Goal: Task Accomplishment & Management: Complete application form

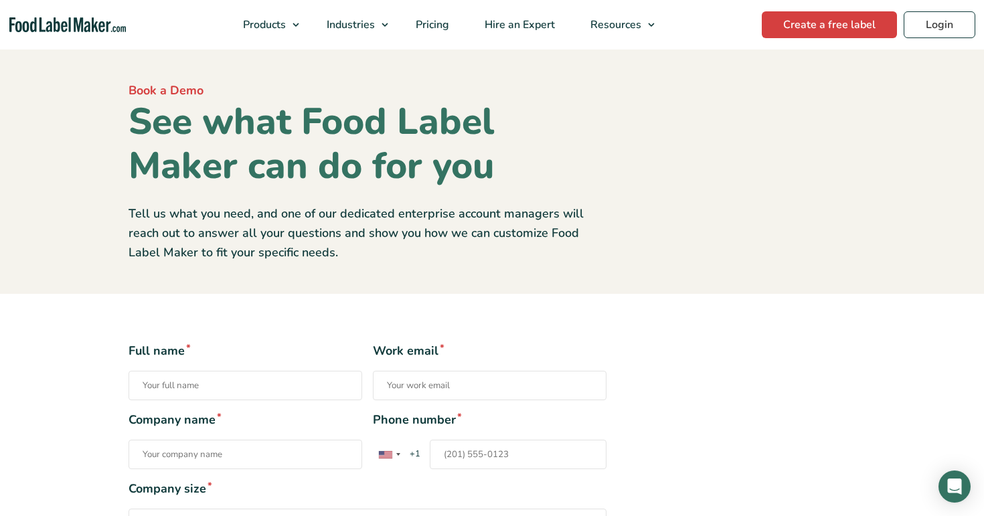
click at [275, 386] on input "Full name *" at bounding box center [246, 385] width 234 height 29
type input "test"
click at [482, 384] on input "Work email *" at bounding box center [490, 385] width 234 height 29
type input "test@.com"
click at [656, 443] on div "Full name * test Work email * test@.com Company name * Phone number * United St…" at bounding box center [492, 481] width 747 height 279
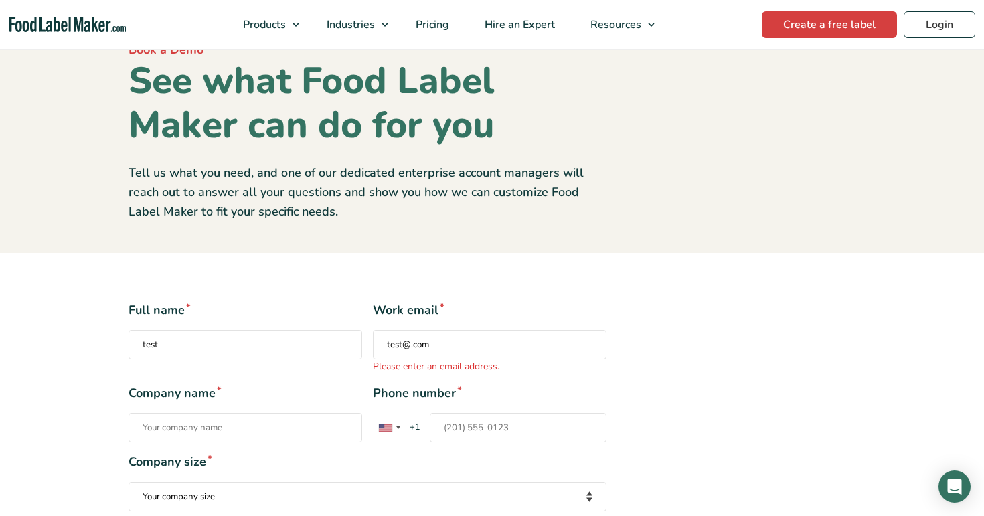
scroll to position [92, 0]
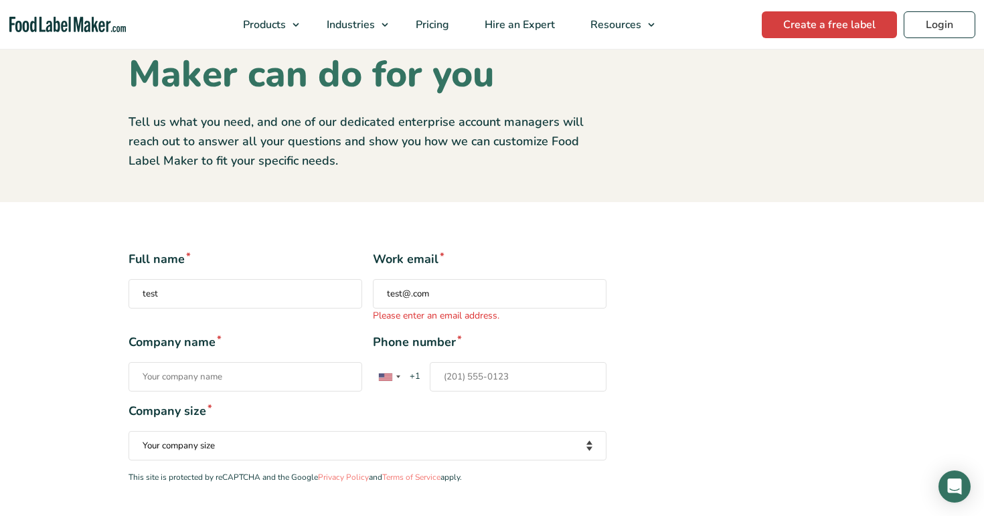
click at [253, 377] on input "Company name *" at bounding box center [246, 376] width 234 height 29
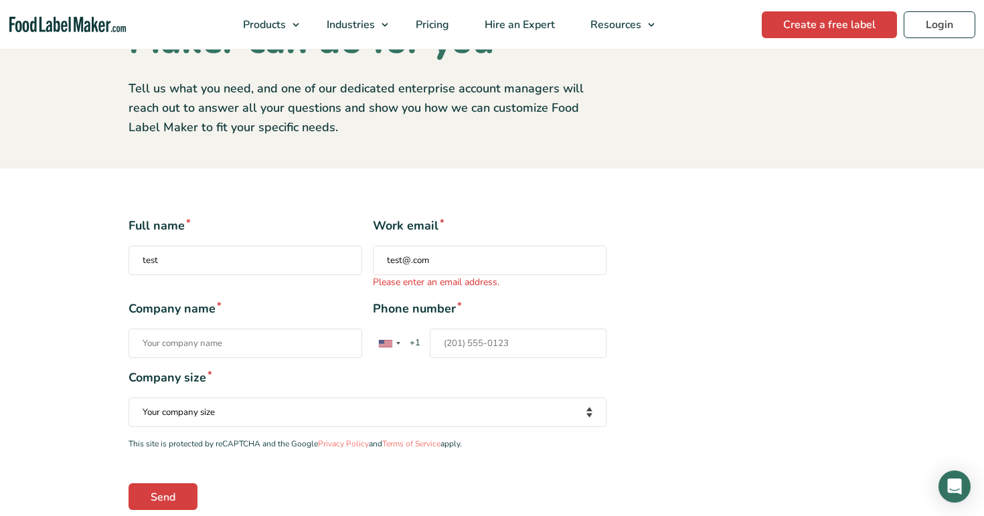
scroll to position [148, 0]
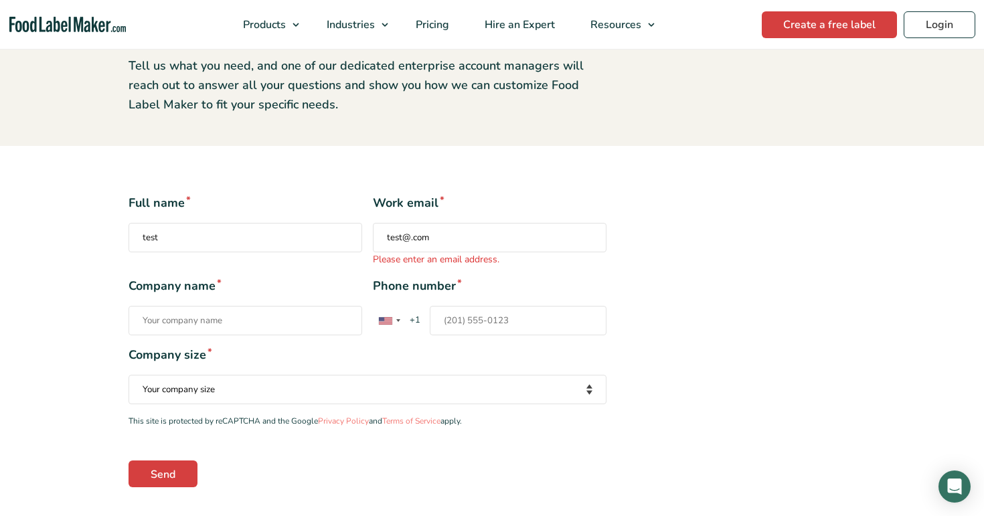
click at [506, 313] on input "Phone number * [GEOGRAPHIC_DATA] +1 [GEOGRAPHIC_DATA] +44 [GEOGRAPHIC_DATA] (‫[…" at bounding box center [518, 320] width 177 height 29
type input "12121212"
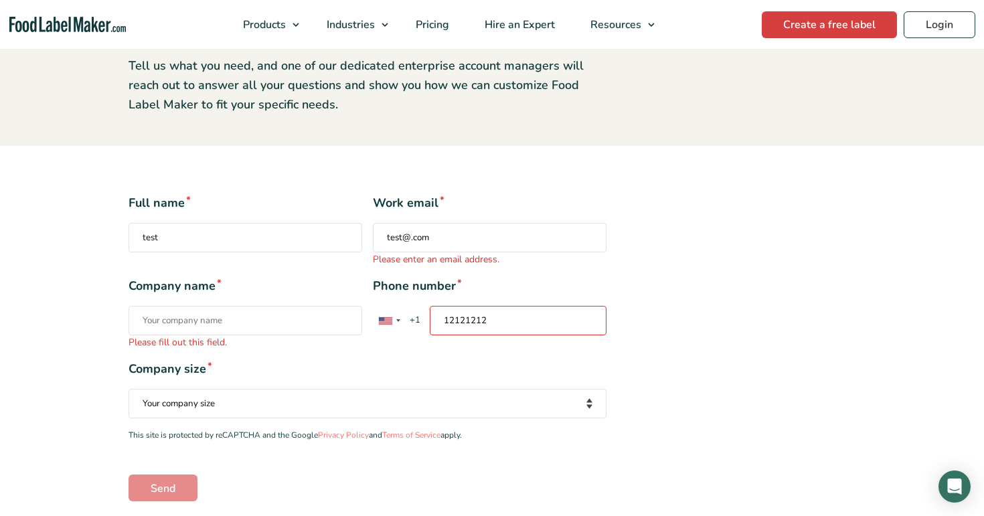
click at [615, 366] on div "Full name * test Work email * test@.com Please enter an email address. Company …" at bounding box center [368, 347] width 498 height 307
click at [248, 322] on input "Company name * Please fill out this field." at bounding box center [246, 320] width 234 height 29
type input "test12"
click at [416, 354] on div "Full name * test Work email * test@.com Please enter an email address. Company …" at bounding box center [368, 347] width 498 height 307
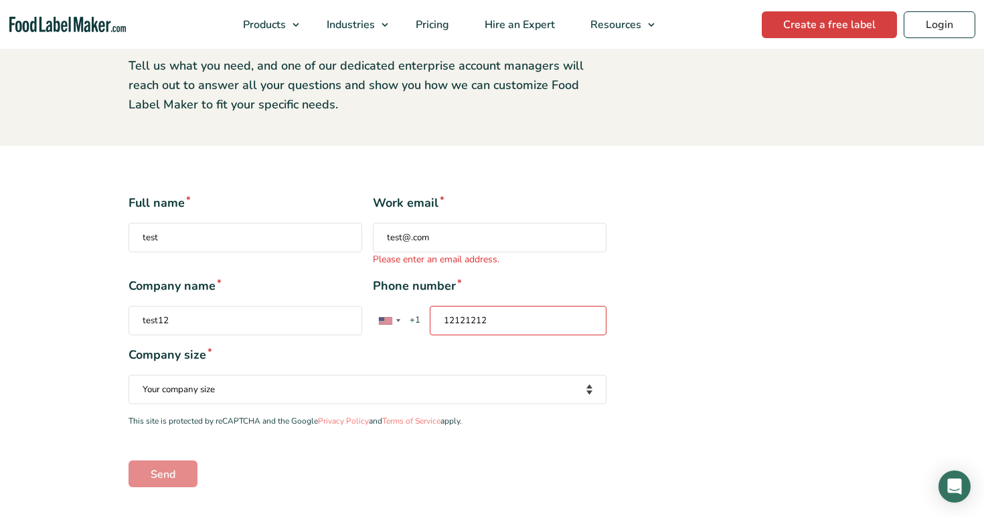
click at [335, 397] on select "Your company size Fewer than 10 Employees 10 to 50 Employees 51 to 500 Employee…" at bounding box center [368, 389] width 478 height 29
select select "51 to 500 Employees"
click at [129, 375] on select "Your company size Fewer than 10 Employees 10 to 50 Employees 51 to 500 Employee…" at bounding box center [368, 389] width 478 height 29
click at [424, 319] on span "+1" at bounding box center [414, 320] width 23 height 13
click at [430, 319] on input "12121212" at bounding box center [518, 320] width 177 height 29
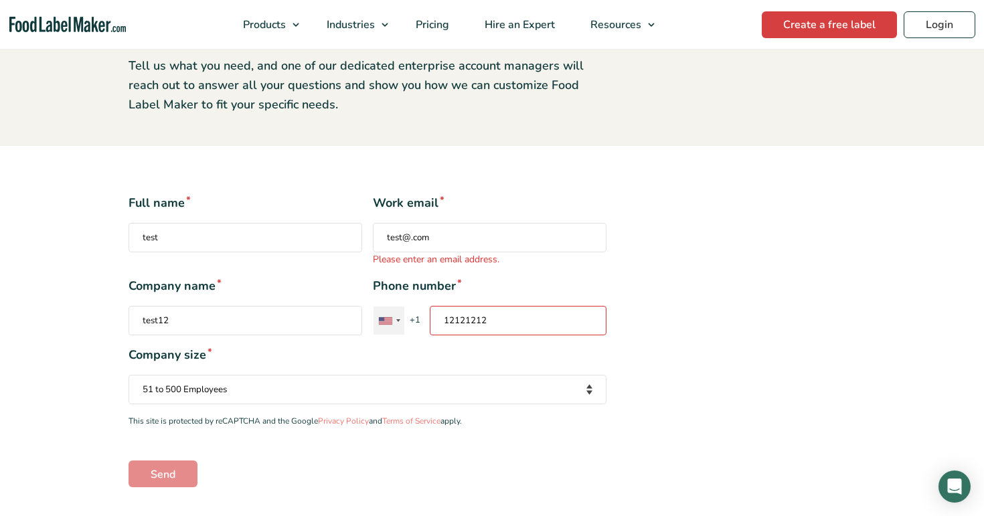
click at [394, 319] on div "Contact form" at bounding box center [389, 321] width 31 height 28
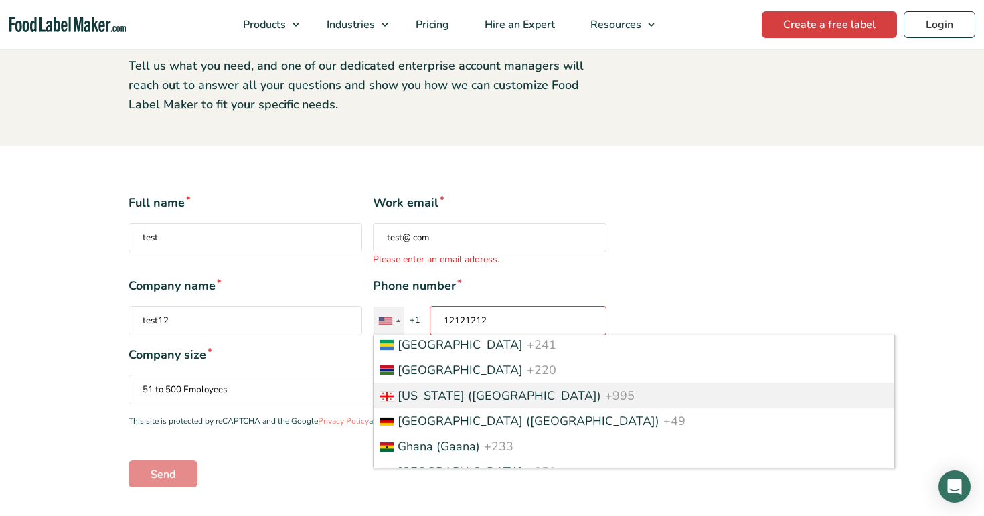
scroll to position [1610, 0]
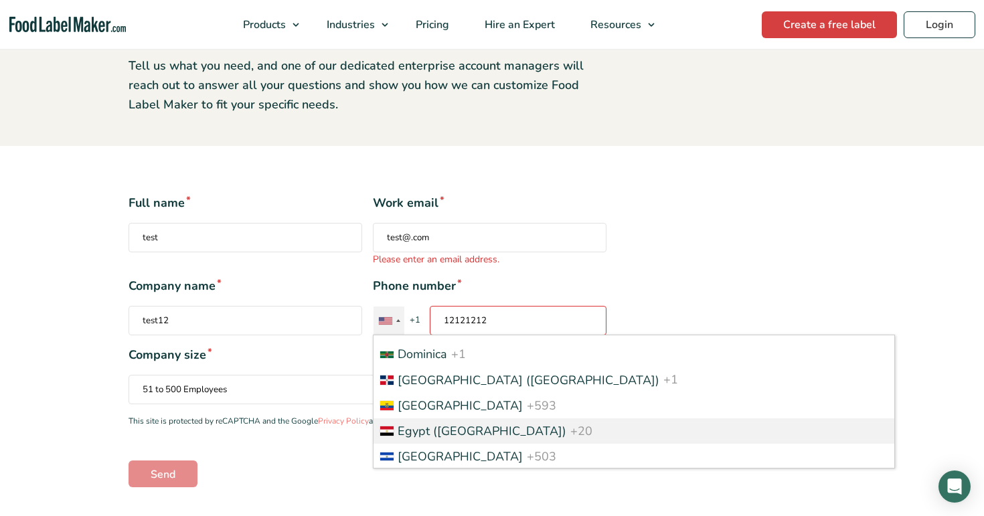
click at [443, 430] on span "Egypt (‫[GEOGRAPHIC_DATA]‬‎)" at bounding box center [482, 431] width 169 height 16
click at [443, 335] on input "12121212" at bounding box center [518, 320] width 177 height 29
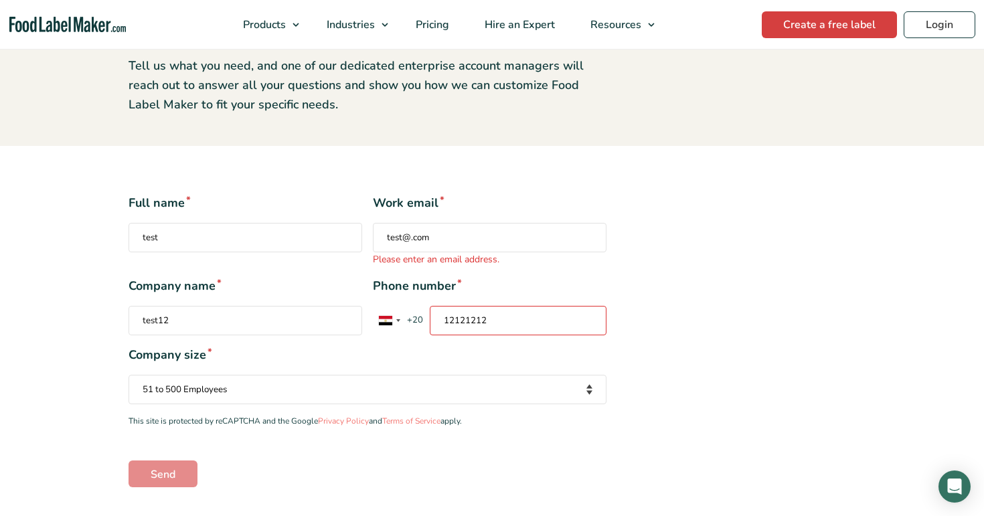
drag, startPoint x: 496, startPoint y: 327, endPoint x: 445, endPoint y: 321, distance: 51.2
click at [445, 322] on input "12121212" at bounding box center [518, 320] width 177 height 29
click at [531, 362] on span "Company size *" at bounding box center [368, 355] width 478 height 18
click at [518, 319] on input "127626000" at bounding box center [518, 320] width 177 height 29
type input "12762600"
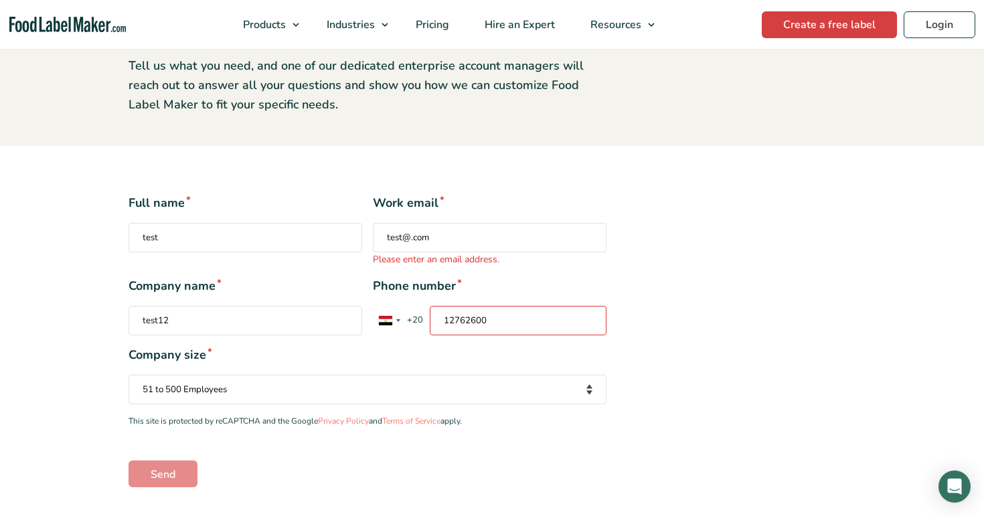
click at [530, 358] on span "Company size *" at bounding box center [368, 355] width 478 height 18
drag, startPoint x: 499, startPoint y: 323, endPoint x: 413, endPoint y: 321, distance: 86.4
click at [413, 321] on div "[GEOGRAPHIC_DATA] +1 [GEOGRAPHIC_DATA] +44 [GEOGRAPHIC_DATA] ([GEOGRAPHIC_DATA]…" at bounding box center [461, 320] width 177 height 29
click at [381, 354] on span "Company size *" at bounding box center [368, 355] width 478 height 18
click at [169, 467] on input "Send" at bounding box center [163, 474] width 69 height 27
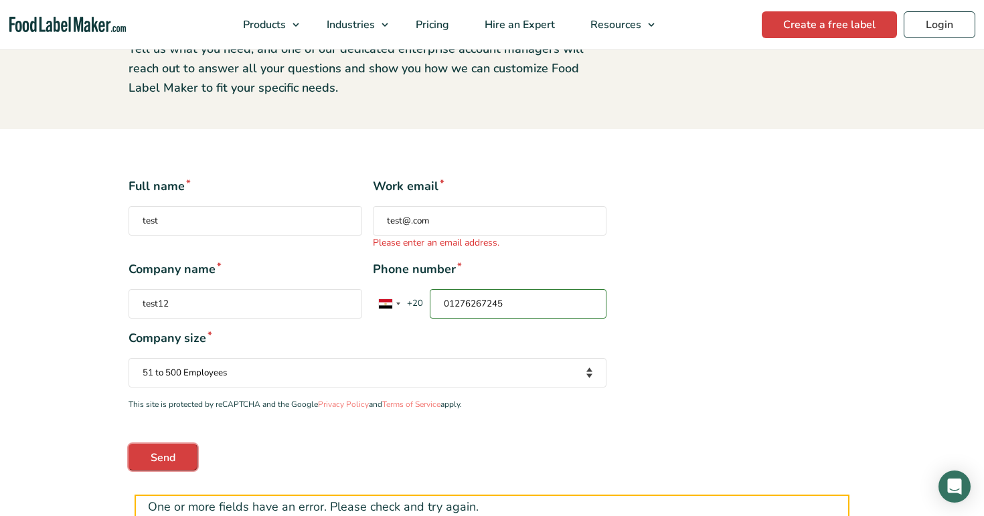
scroll to position [167, 0]
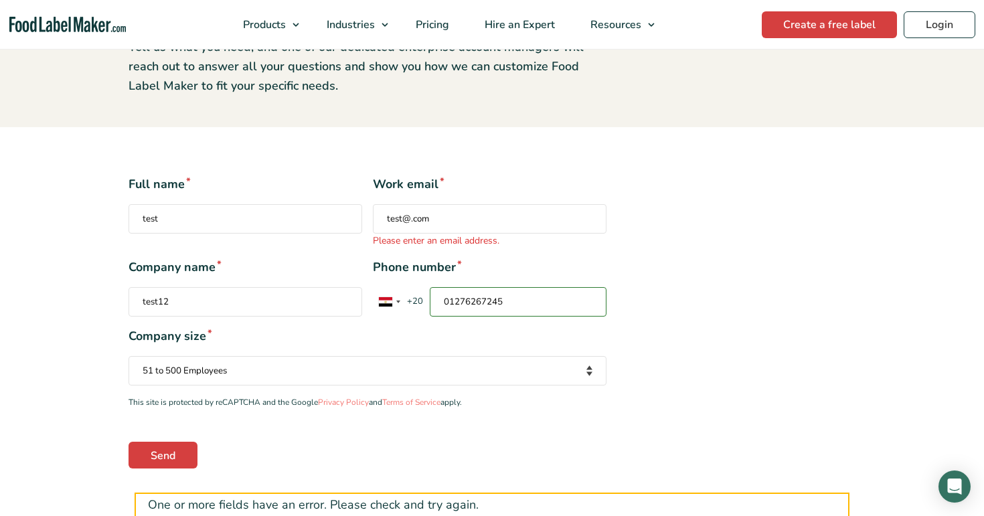
click at [511, 301] on input "01276267245" at bounding box center [518, 301] width 177 height 29
drag, startPoint x: 511, startPoint y: 301, endPoint x: 443, endPoint y: 306, distance: 68.5
click at [443, 306] on input "01276267245" at bounding box center [518, 301] width 177 height 29
click at [173, 463] on input "Send" at bounding box center [163, 455] width 69 height 27
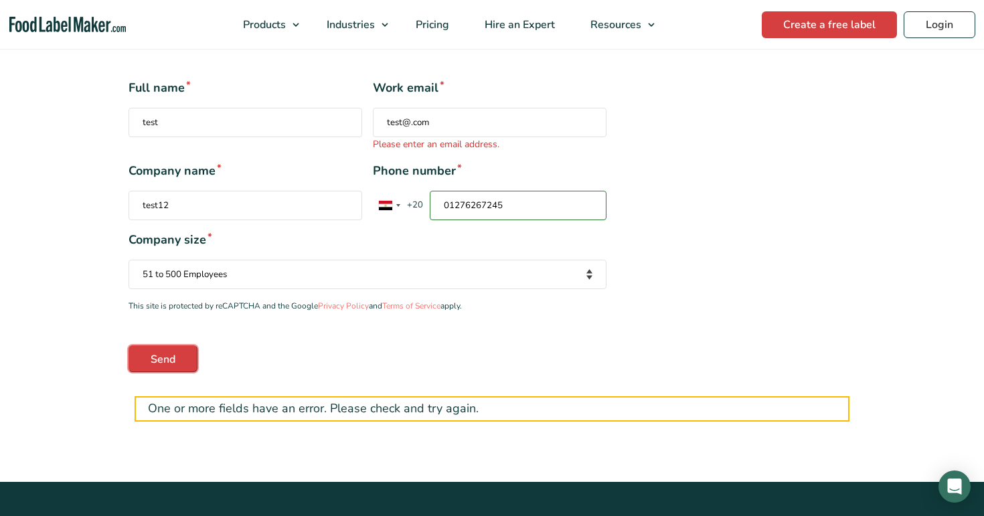
scroll to position [262, 0]
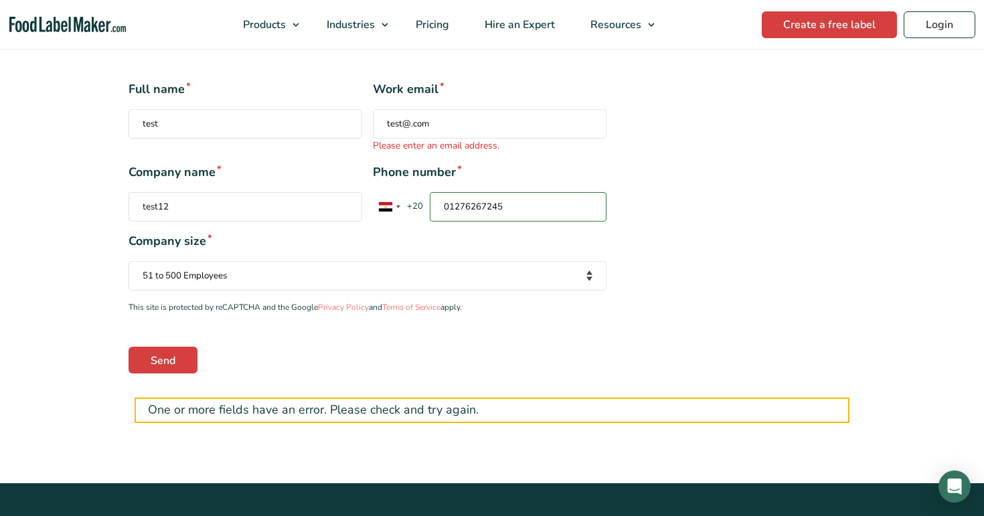
click at [499, 207] on input "01276267245" at bounding box center [518, 206] width 177 height 29
click at [396, 212] on div "Contact form" at bounding box center [389, 207] width 31 height 28
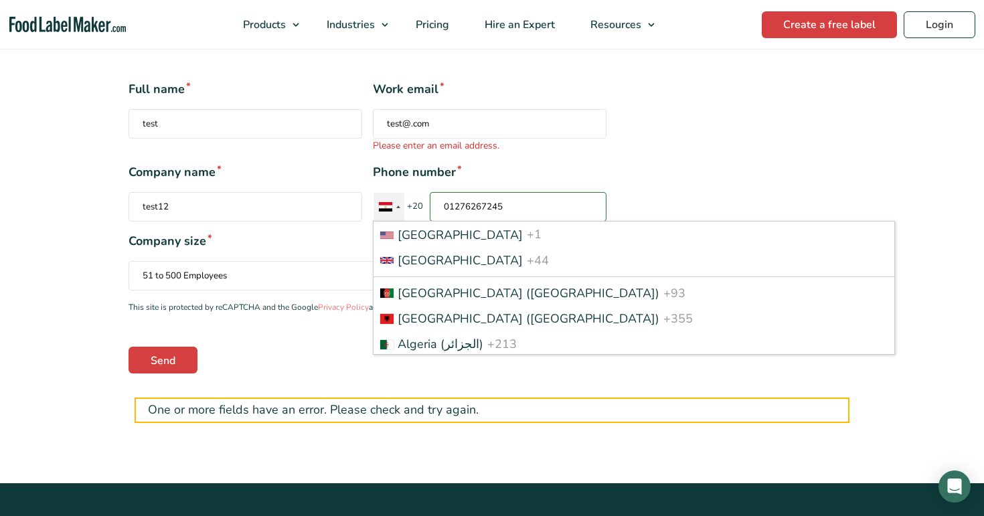
scroll to position [0, 0]
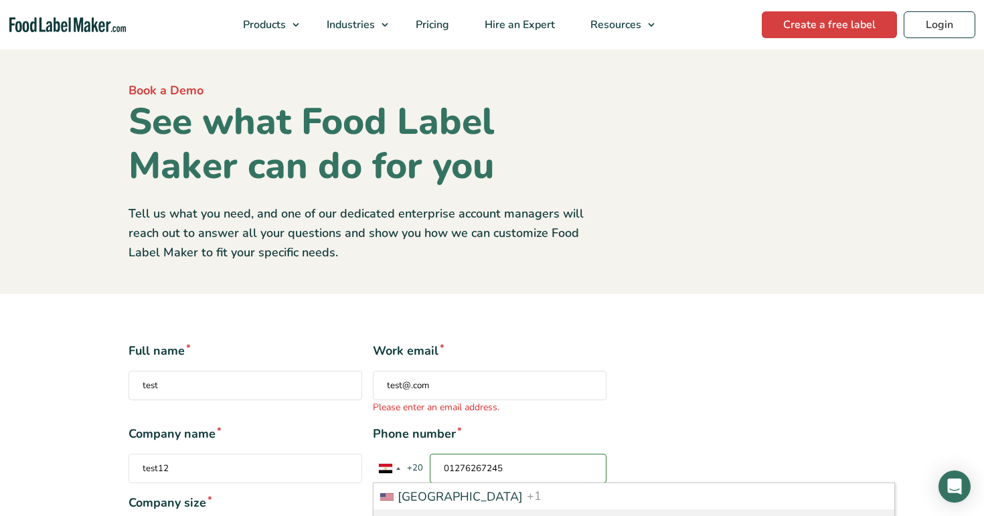
click at [680, 455] on div "Full name * test Work email * test@.com Please enter an email address. Company …" at bounding box center [492, 488] width 747 height 293
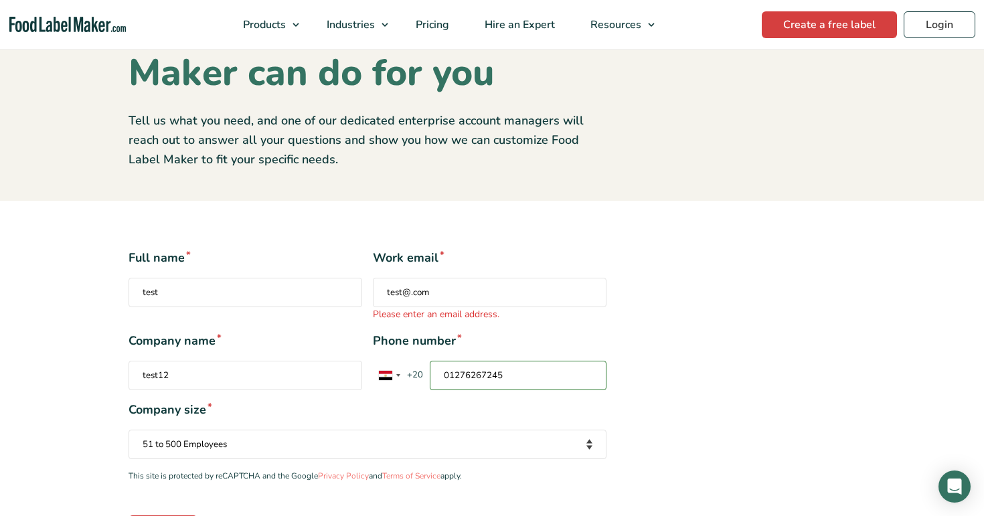
scroll to position [108, 0]
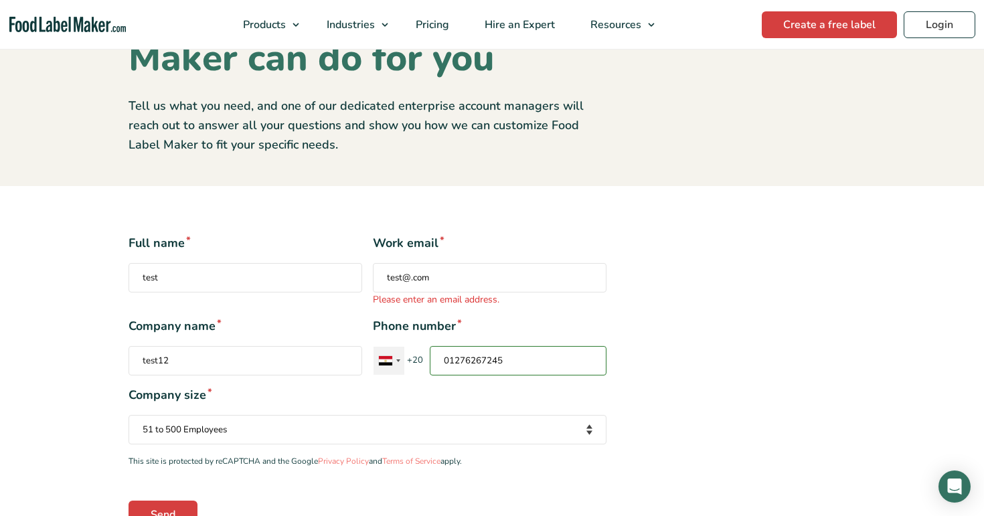
click at [385, 360] on div "Contact form" at bounding box center [385, 360] width 13 height 9
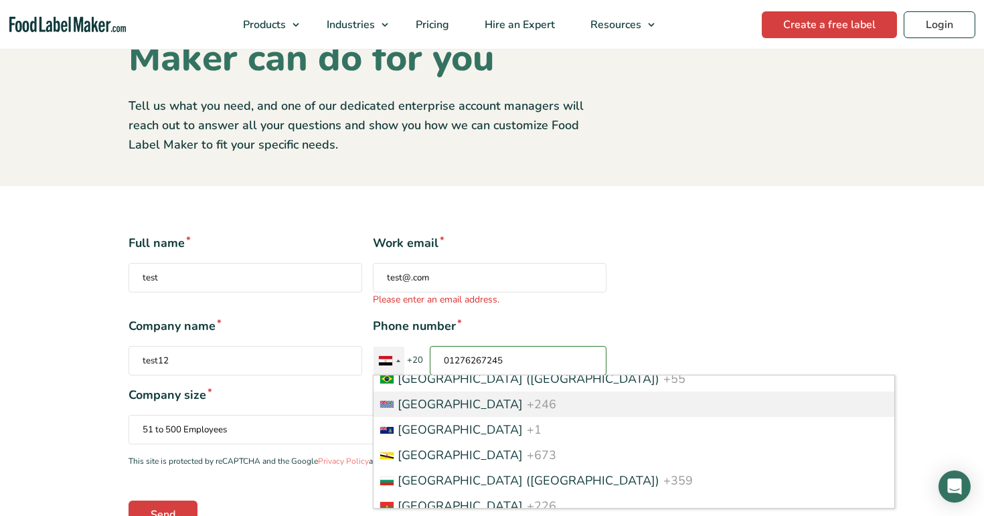
scroll to position [763, 0]
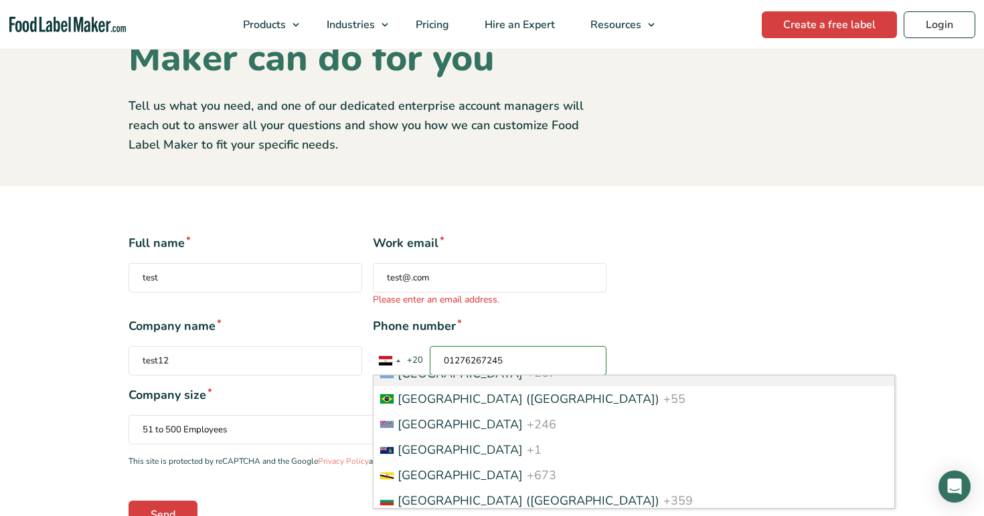
click at [655, 303] on div "Full name * test Work email * test@.com Please enter an email address. Company …" at bounding box center [492, 380] width 747 height 293
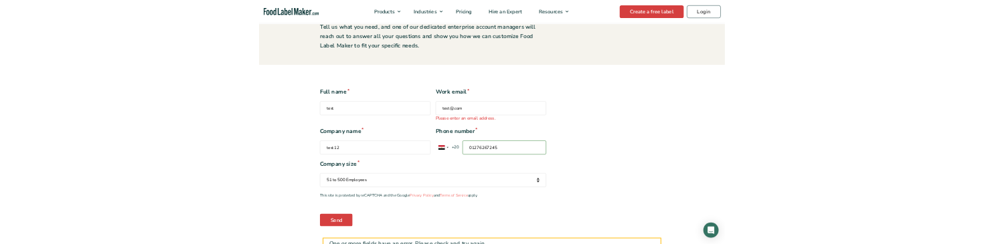
scroll to position [169, 0]
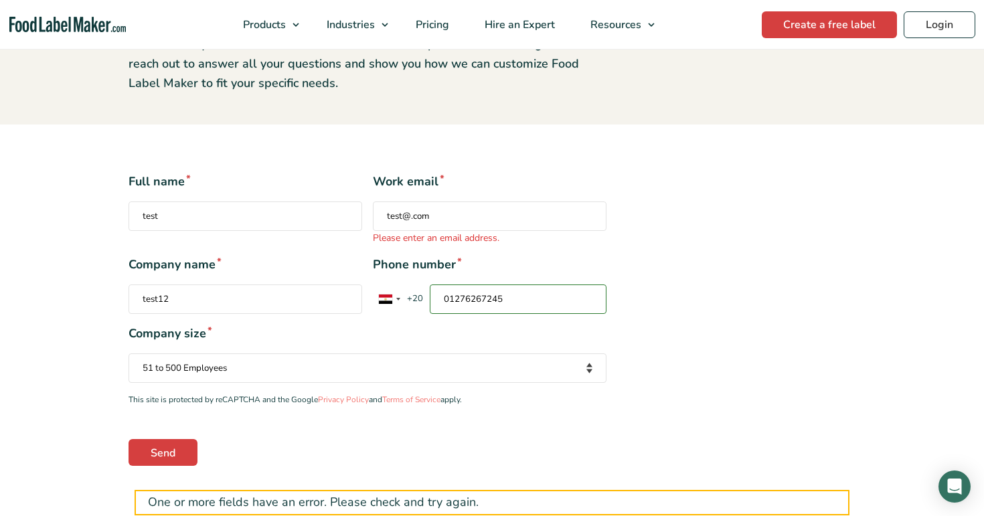
click at [507, 299] on input "01276267245" at bounding box center [518, 299] width 177 height 29
click at [506, 299] on input "01276267245" at bounding box center [518, 299] width 177 height 29
click at [498, 321] on div "Full name * test Work email * test@.com Please enter an email address. Company …" at bounding box center [368, 319] width 498 height 293
click at [500, 340] on span "Company size *" at bounding box center [368, 334] width 478 height 18
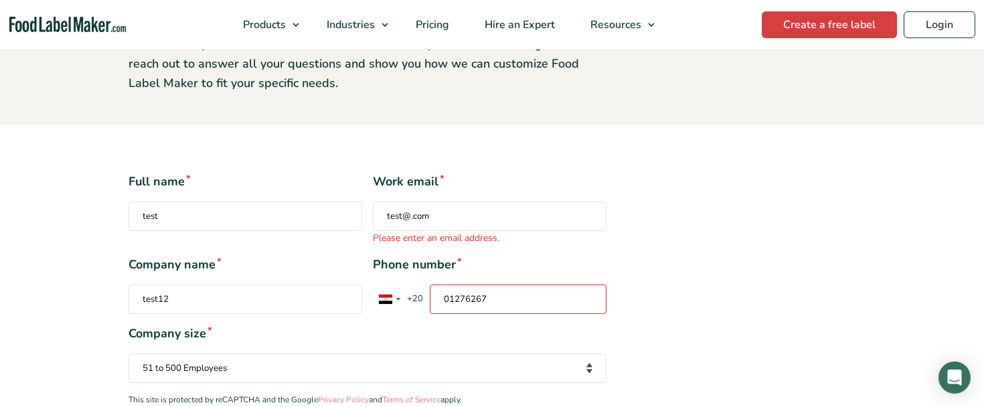
click at [507, 297] on input "01276267" at bounding box center [518, 299] width 177 height 29
click at [811, 362] on div "Full name * test Work email * test@.com Please enter an email address. Company …" at bounding box center [492, 319] width 747 height 293
click at [489, 300] on input "0127626745" at bounding box center [518, 299] width 177 height 29
type input "01276267245"
click at [678, 307] on div "Full name * test Work email * test@.com Please enter an email address. Company …" at bounding box center [492, 319] width 747 height 293
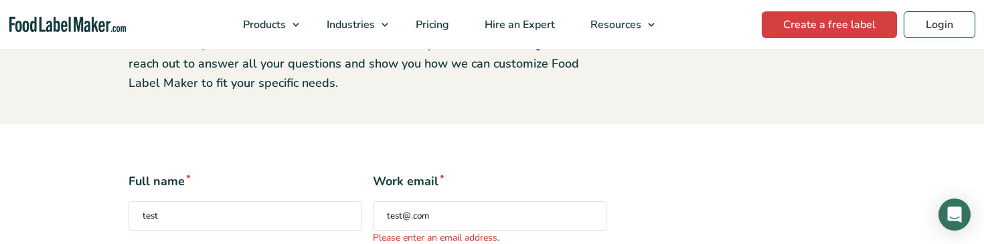
click at [469, 212] on input "test@.com" at bounding box center [490, 216] width 234 height 29
click at [408, 218] on input "test@.com" at bounding box center [490, 216] width 234 height 29
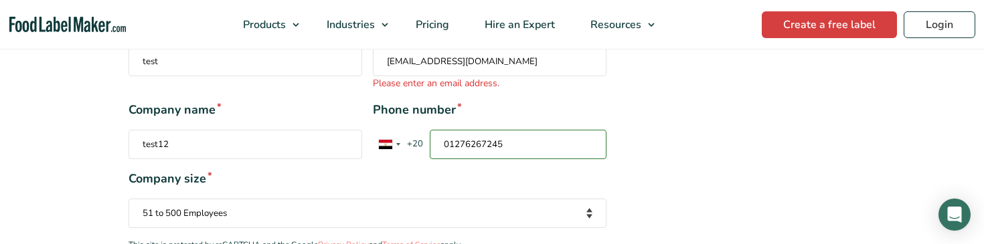
scroll to position [399, 0]
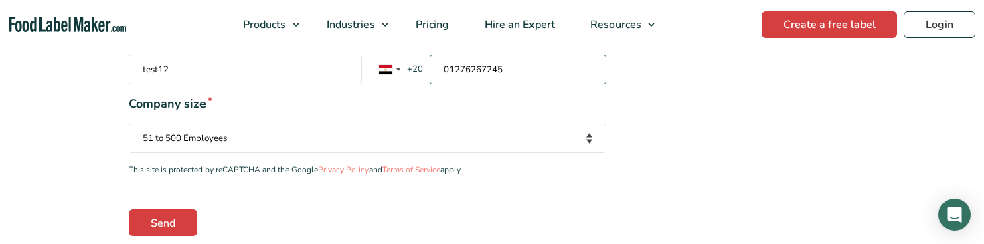
click at [416, 188] on div "Full name * test Work email * test@gmail.com Please enter an email address. Com…" at bounding box center [368, 89] width 498 height 293
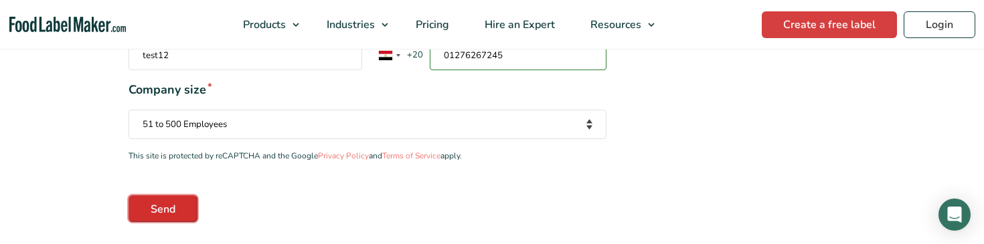
click at [183, 214] on input "Send" at bounding box center [163, 209] width 69 height 27
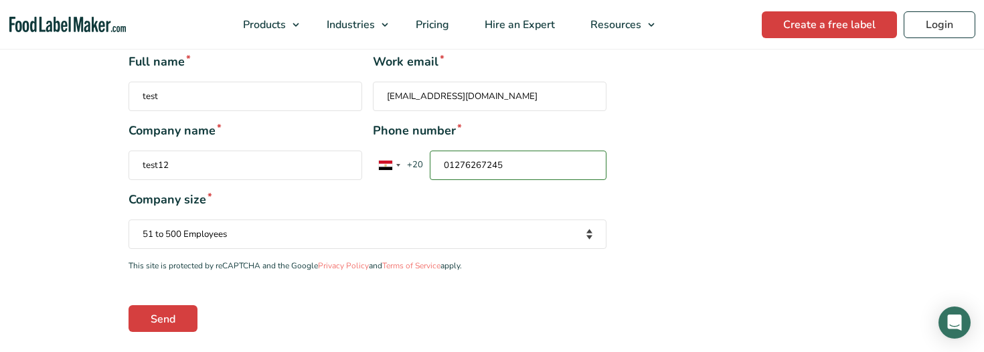
scroll to position [244, 0]
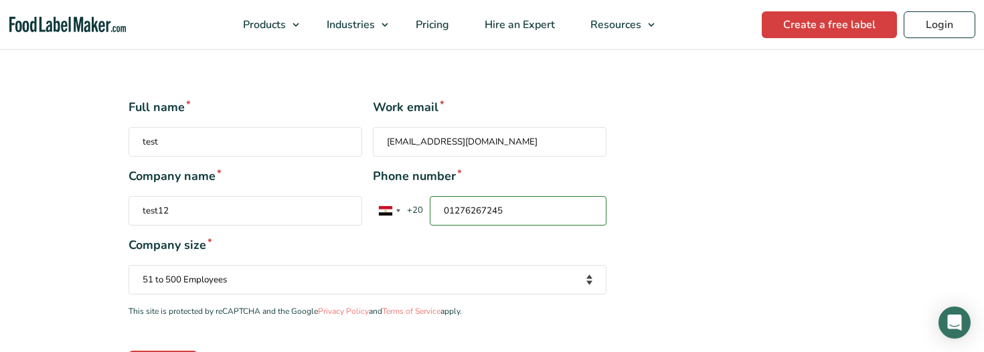
click at [397, 144] on input "test@gmail.com" at bounding box center [490, 141] width 234 height 29
drag, startPoint x: 404, startPoint y: 143, endPoint x: 396, endPoint y: 143, distance: 8.0
click at [396, 143] on input "test@gmail.com" at bounding box center [490, 141] width 234 height 29
click at [392, 143] on input "test@gmail.com" at bounding box center [490, 141] width 234 height 29
click at [403, 145] on input "test@gmail.com" at bounding box center [490, 141] width 234 height 29
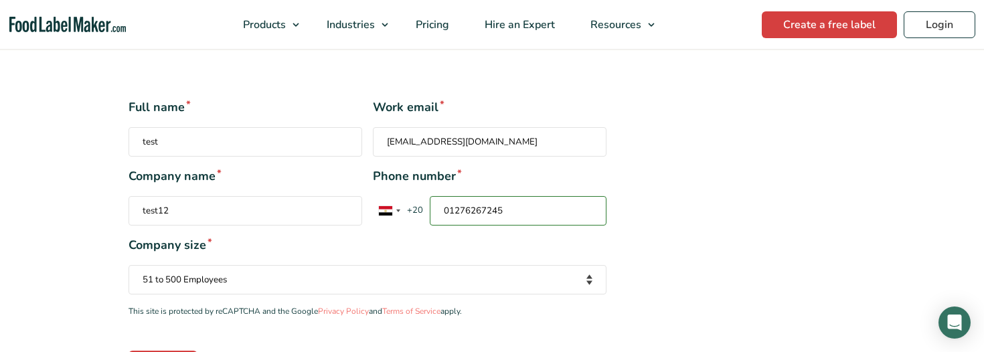
click at [400, 143] on input "test@gmail.com" at bounding box center [490, 141] width 234 height 29
drag, startPoint x: 402, startPoint y: 143, endPoint x: 356, endPoint y: 145, distance: 46.3
click at [356, 145] on div "Full name * test Work email * test@gmail.com" at bounding box center [368, 127] width 478 height 58
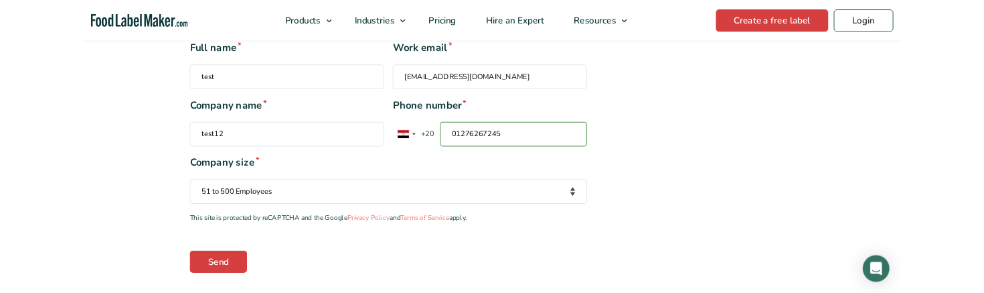
scroll to position [392, 0]
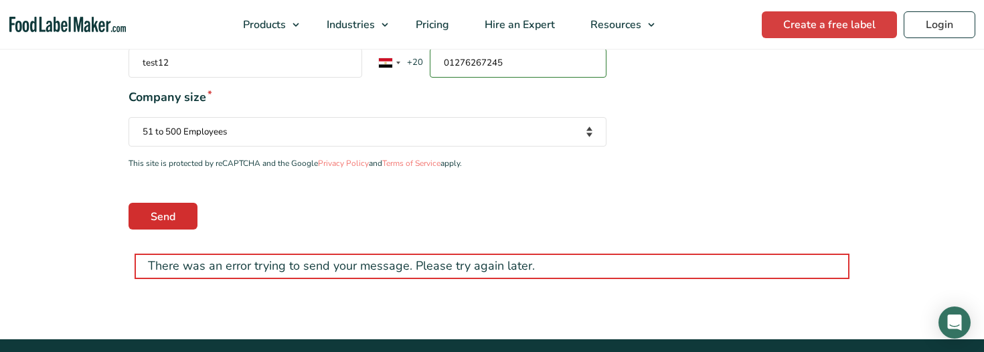
type input "rana.khaled555@gmail.com"
click at [175, 218] on input "Send" at bounding box center [163, 216] width 69 height 27
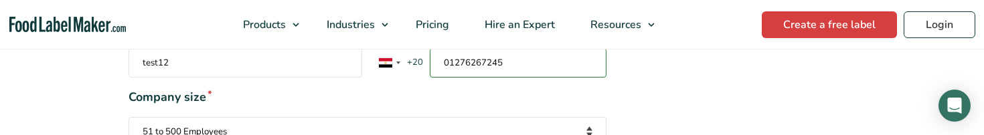
click at [669, 133] on div "Full name * test Work email * rana.khaled555@gmail.com Company name * test12 Ph…" at bounding box center [492, 89] width 747 height 279
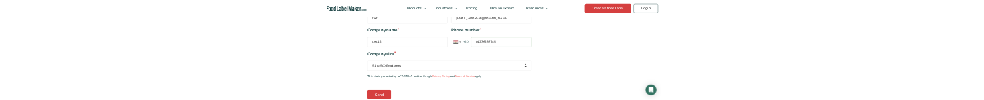
scroll to position [339, 0]
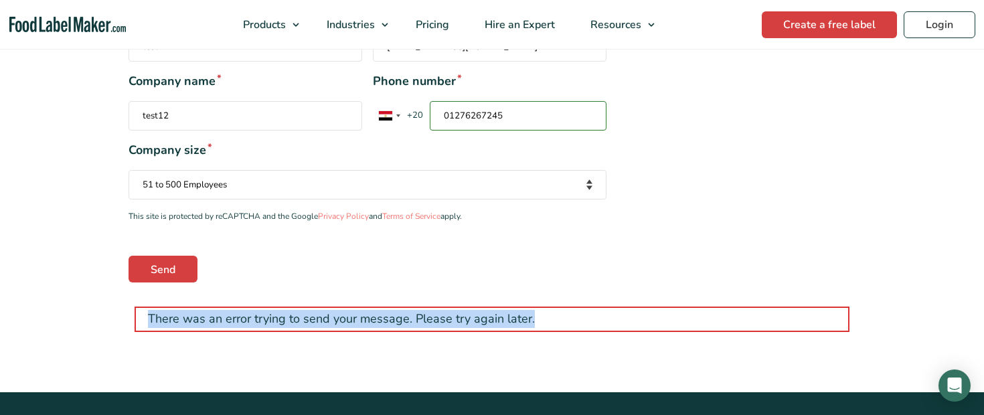
drag, startPoint x: 140, startPoint y: 320, endPoint x: 539, endPoint y: 317, distance: 399.1
click at [539, 317] on div "There was an error trying to send your message. Please try again later." at bounding box center [492, 319] width 715 height 25
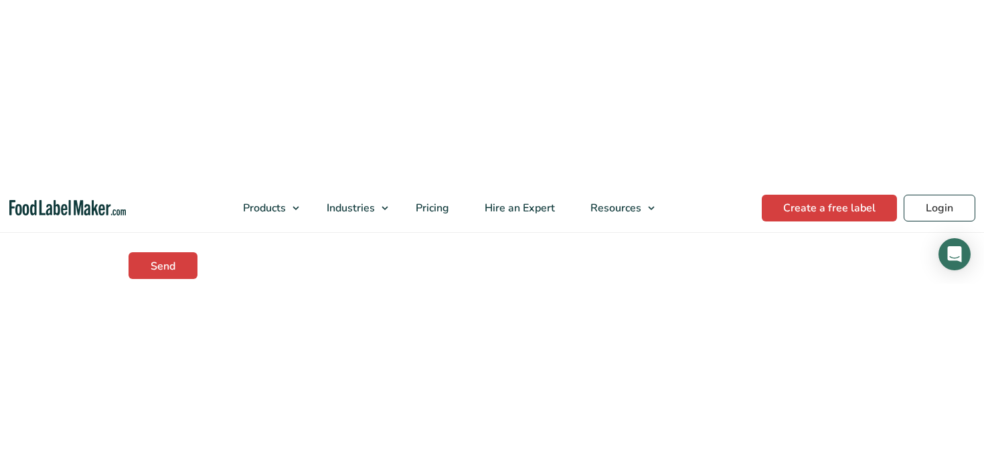
scroll to position [539, 0]
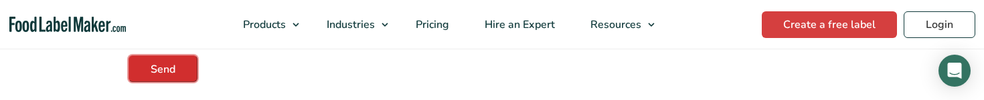
click at [173, 72] on input "Send" at bounding box center [163, 69] width 69 height 27
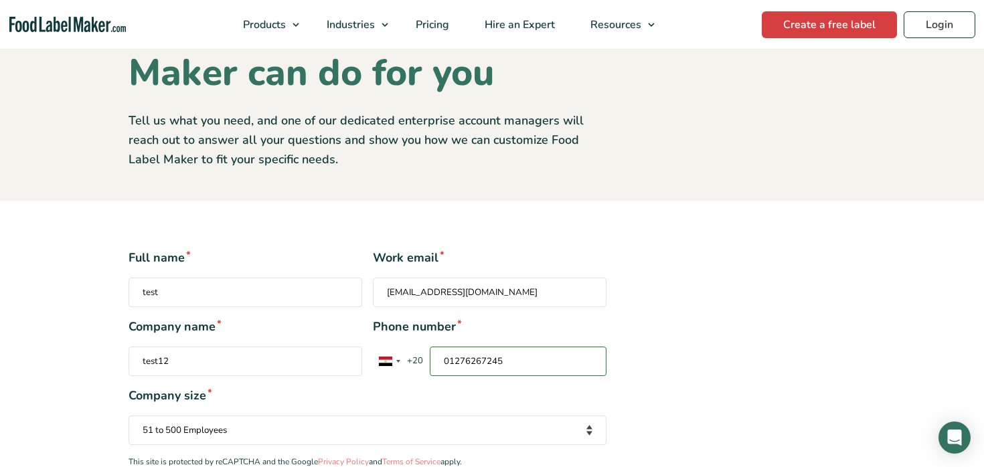
scroll to position [151, 0]
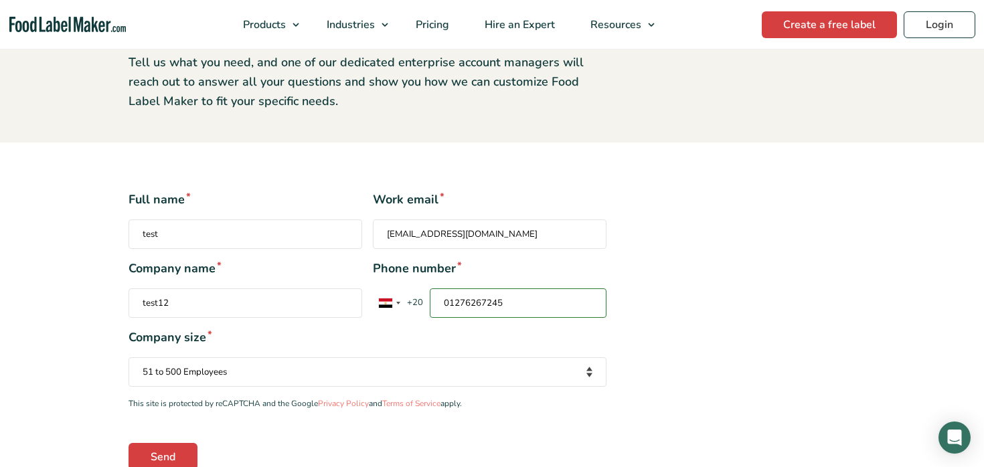
click at [414, 302] on span "+20" at bounding box center [414, 303] width 23 height 13
click at [430, 302] on input "01276267245" at bounding box center [518, 303] width 177 height 29
click at [390, 303] on div "Contact form" at bounding box center [385, 303] width 13 height 9
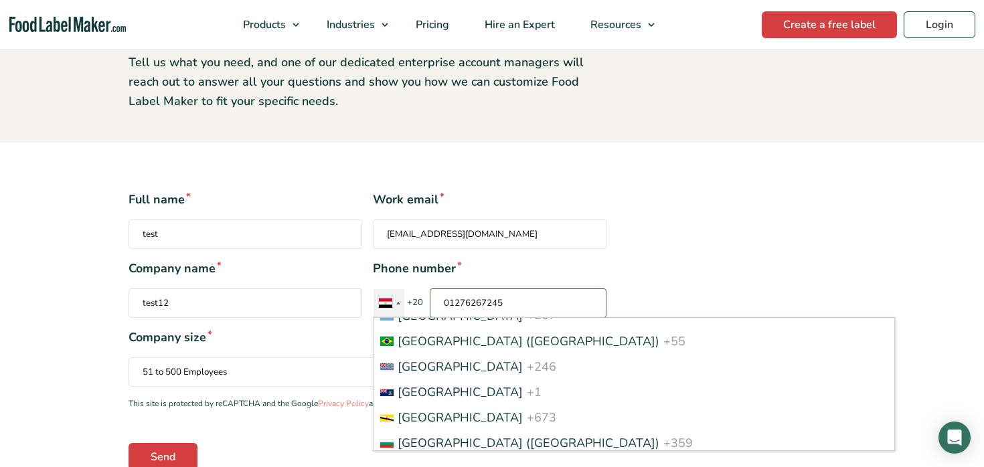
scroll to position [1636, 0]
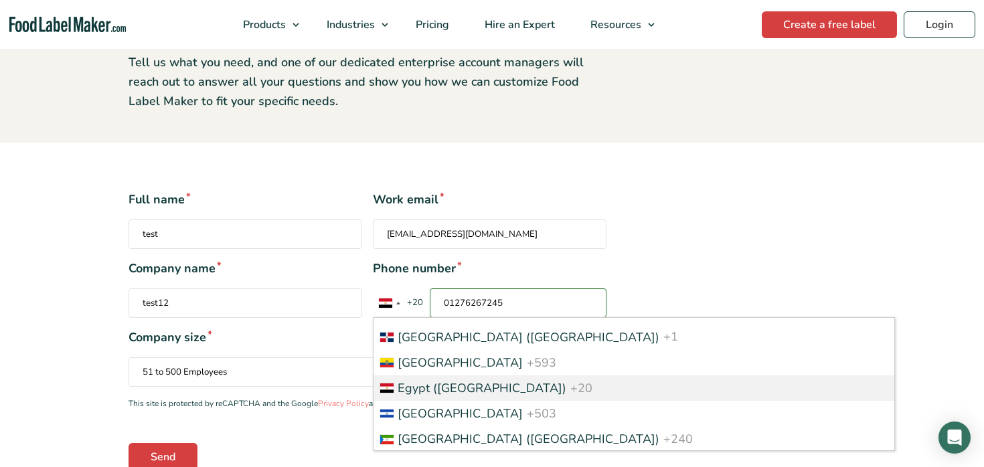
click at [514, 291] on input "01276267245" at bounding box center [518, 303] width 177 height 29
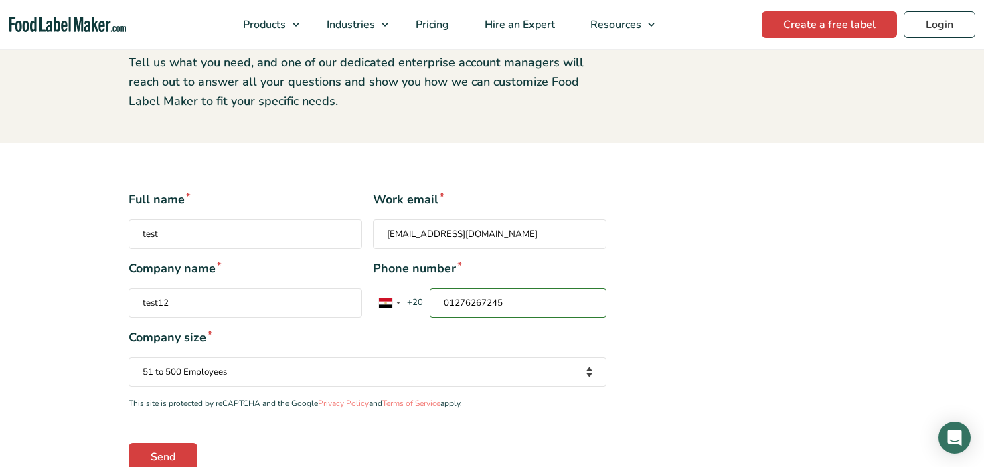
drag, startPoint x: 514, startPoint y: 297, endPoint x: 420, endPoint y: 302, distance: 93.9
click at [420, 302] on div "[GEOGRAPHIC_DATA] +1 [GEOGRAPHIC_DATA] +44 [GEOGRAPHIC_DATA] ([GEOGRAPHIC_DATA]…" at bounding box center [461, 303] width 177 height 29
click at [430, 302] on input "01276267245" at bounding box center [518, 303] width 177 height 29
type input "123123"
click at [576, 268] on span "Phone number *" at bounding box center [490, 269] width 234 height 18
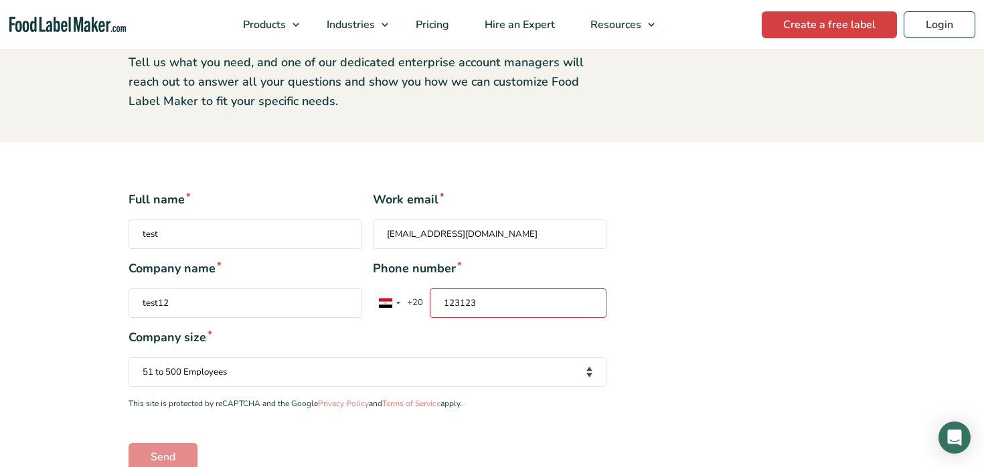
click at [576, 289] on input "123123" at bounding box center [518, 303] width 177 height 29
drag, startPoint x: 519, startPoint y: 307, endPoint x: 428, endPoint y: 301, distance: 91.3
click at [428, 301] on div "[GEOGRAPHIC_DATA] +1 [GEOGRAPHIC_DATA] +44 [GEOGRAPHIC_DATA] ([GEOGRAPHIC_DATA]…" at bounding box center [461, 303] width 177 height 29
type input "0"
click at [390, 300] on div "Contact form" at bounding box center [385, 303] width 13 height 9
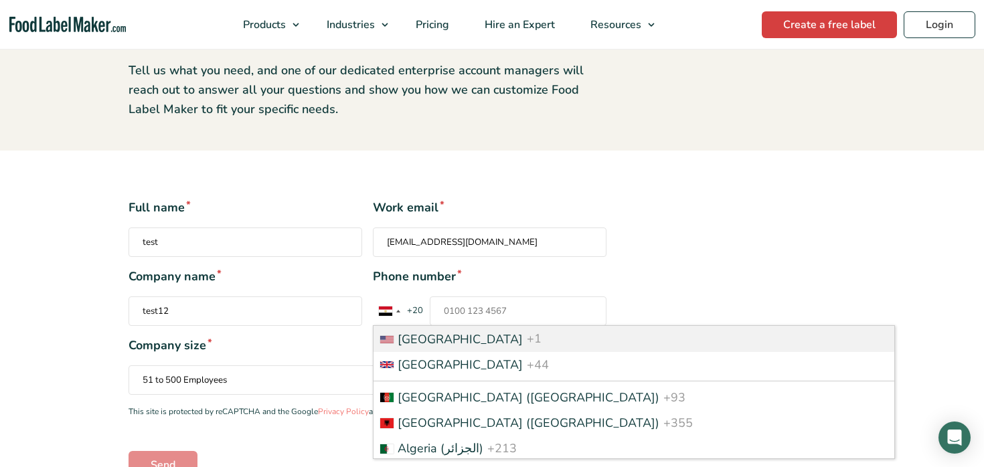
scroll to position [181, 0]
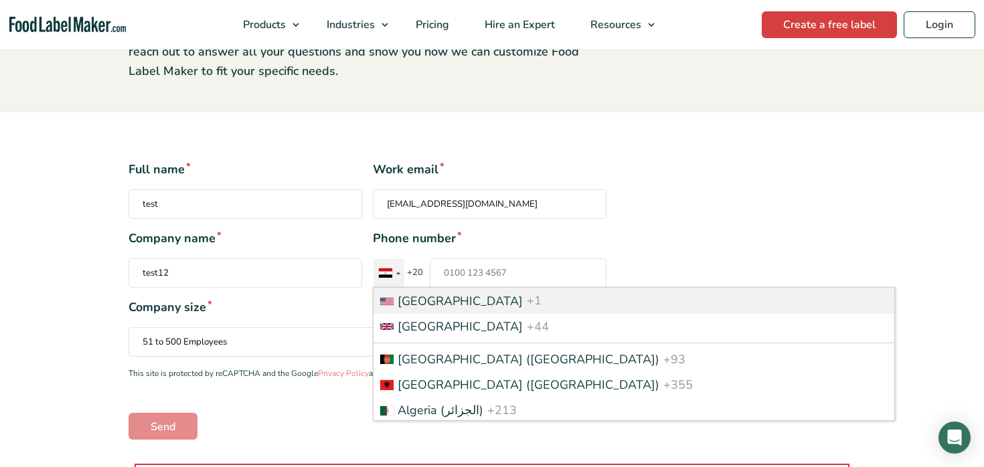
click at [470, 297] on span "[GEOGRAPHIC_DATA]" at bounding box center [460, 301] width 125 height 16
click at [470, 288] on input "Phone number * [GEOGRAPHIC_DATA] +1 [GEOGRAPHIC_DATA] +44 [GEOGRAPHIC_DATA] (‫[…" at bounding box center [518, 272] width 177 height 29
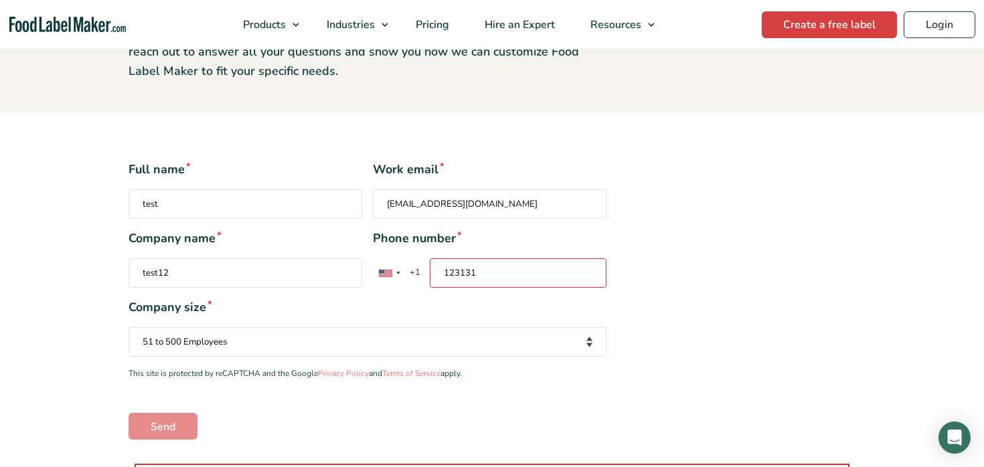
type input "123131"
click at [562, 305] on span "Company size *" at bounding box center [368, 308] width 478 height 18
drag, startPoint x: 493, startPoint y: 273, endPoint x: 423, endPoint y: 270, distance: 70.4
click at [423, 270] on div "[GEOGRAPHIC_DATA] +1 [GEOGRAPHIC_DATA] +44 [GEOGRAPHIC_DATA] ([GEOGRAPHIC_DATA]…" at bounding box center [461, 272] width 177 height 29
click at [386, 273] on div "Contact form" at bounding box center [385, 273] width 13 height 7
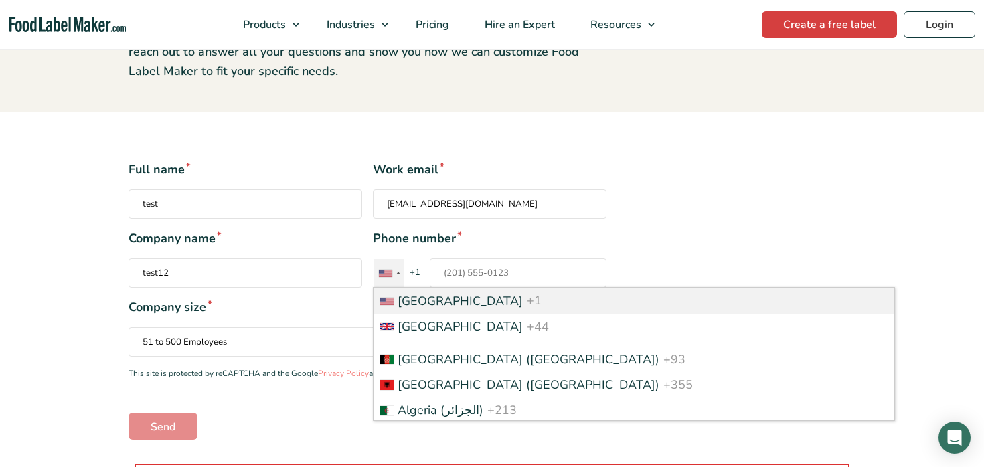
click at [449, 299] on span "[GEOGRAPHIC_DATA]" at bounding box center [460, 301] width 125 height 16
click at [449, 288] on input "Phone number * [GEOGRAPHIC_DATA] +1 [GEOGRAPHIC_DATA] +44 [GEOGRAPHIC_DATA] (‫[…" at bounding box center [518, 272] width 177 height 29
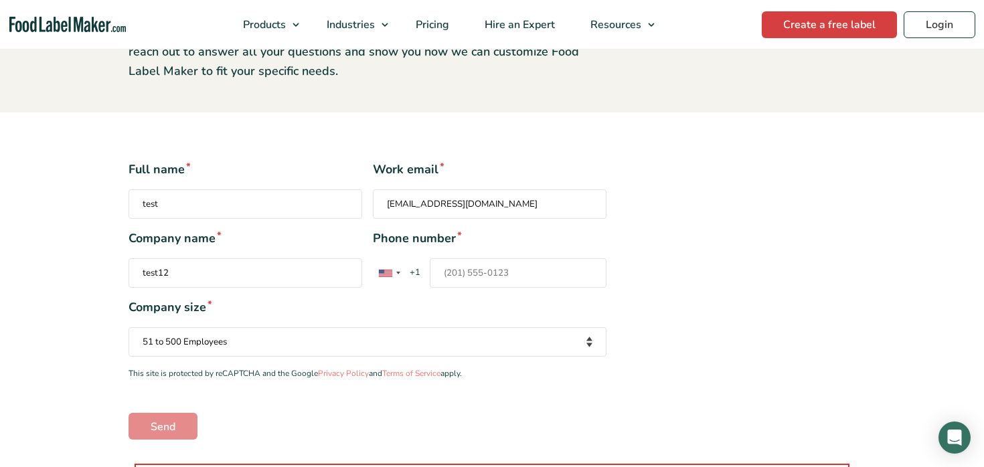
click at [538, 276] on input "Phone number * [GEOGRAPHIC_DATA] +1 [GEOGRAPHIC_DATA] +44 [GEOGRAPHIC_DATA] (‫[…" at bounding box center [518, 272] width 177 height 29
click at [393, 275] on div "Contact form" at bounding box center [389, 273] width 31 height 28
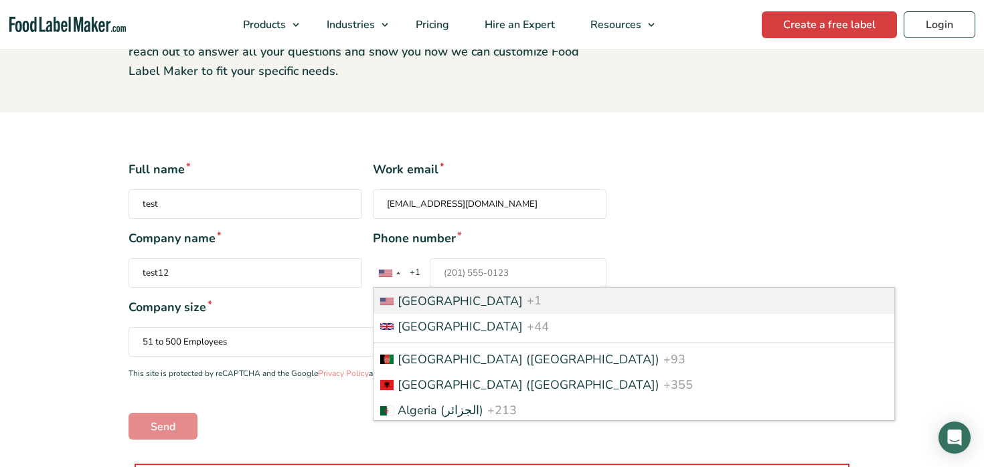
click at [481, 274] on input "Phone number * [GEOGRAPHIC_DATA] +1 [GEOGRAPHIC_DATA] +44 [GEOGRAPHIC_DATA] (‫[…" at bounding box center [518, 272] width 177 height 29
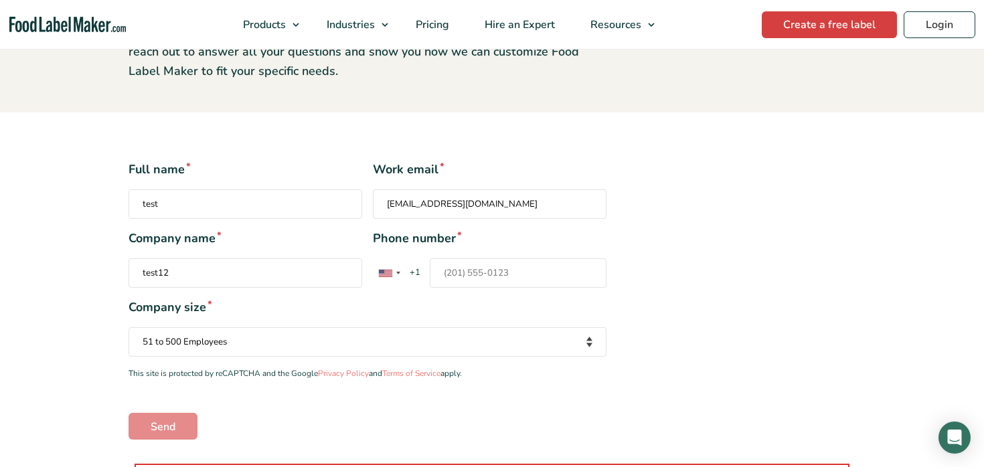
paste input "+12015550123"
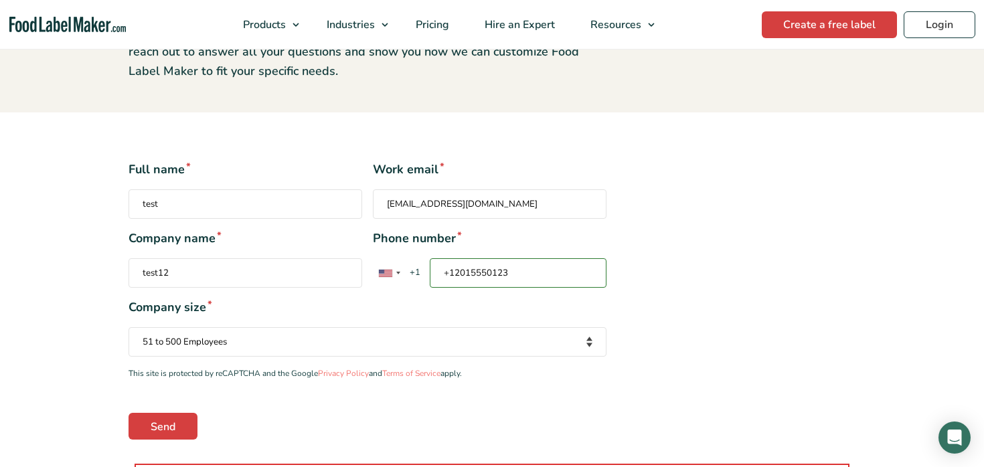
click at [431, 321] on div "Company size * Your company size Fewer than 10 Employees 10 to 50 Employees 51 …" at bounding box center [368, 328] width 478 height 58
drag, startPoint x: 558, startPoint y: 271, endPoint x: 411, endPoint y: 269, distance: 147.3
click at [411, 269] on div "[GEOGRAPHIC_DATA] +1 [GEOGRAPHIC_DATA] +44 [GEOGRAPHIC_DATA] ([GEOGRAPHIC_DATA]…" at bounding box center [461, 272] width 177 height 29
paste input "Contact form"
click at [629, 300] on div "Full name * test Work email * rana.khaled555@gmail.com Company name * test12 Ph…" at bounding box center [492, 300] width 747 height 279
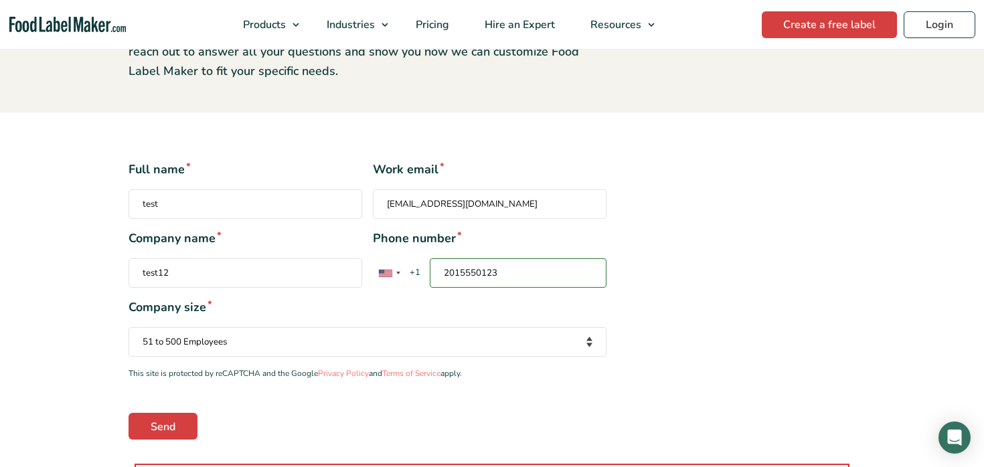
drag, startPoint x: 519, startPoint y: 262, endPoint x: 435, endPoint y: 262, distance: 84.4
click at [435, 262] on input "2015550123" at bounding box center [518, 272] width 177 height 29
click at [451, 272] on input "2015550123" at bounding box center [518, 272] width 177 height 29
click at [447, 272] on input "2015550123" at bounding box center [518, 272] width 177 height 29
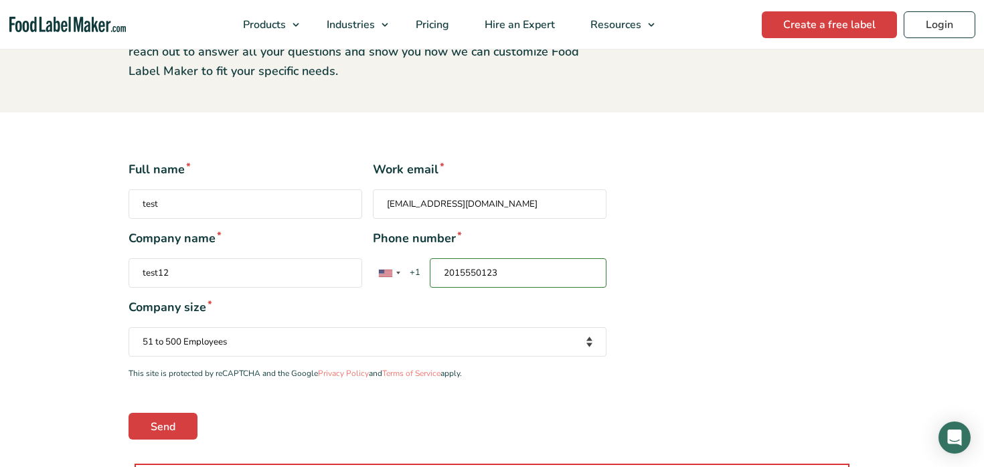
click at [447, 272] on input "2015550123" at bounding box center [518, 272] width 177 height 29
click at [534, 254] on label "Phone number * [GEOGRAPHIC_DATA] +1 [GEOGRAPHIC_DATA] +44 [GEOGRAPHIC_DATA] (‫[…" at bounding box center [490, 259] width 234 height 58
click at [534, 258] on input "2015550123" at bounding box center [518, 272] width 177 height 29
drag, startPoint x: 535, startPoint y: 280, endPoint x: 414, endPoint y: 273, distance: 120.7
click at [414, 273] on div "[GEOGRAPHIC_DATA] +1 [GEOGRAPHIC_DATA] +44 [GEOGRAPHIC_DATA] ([GEOGRAPHIC_DATA]…" at bounding box center [461, 272] width 177 height 29
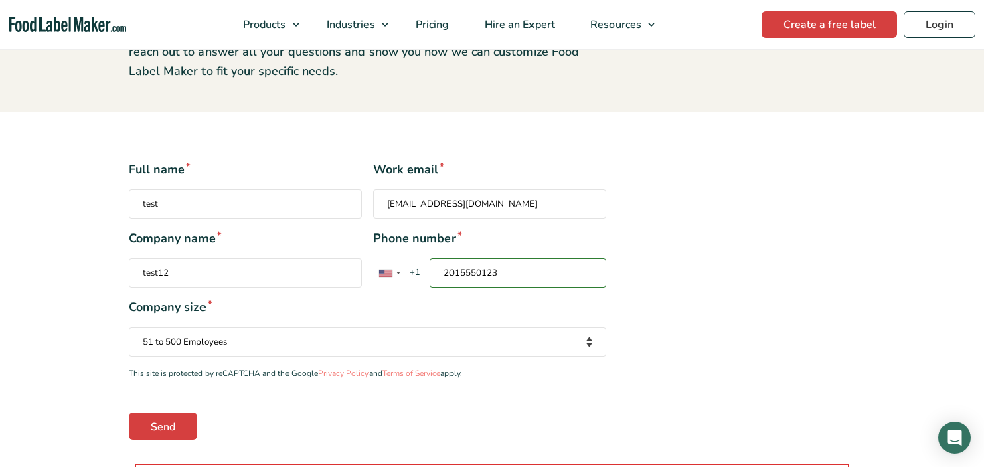
paste input "(201) 555-"
click at [661, 296] on div "Full name * test Work email * rana.khaled555@gmail.com Company name * test12 Ph…" at bounding box center [492, 300] width 747 height 279
click at [524, 278] on input "(201) 555-0123" at bounding box center [518, 272] width 177 height 29
click at [680, 311] on div "Full name * test Work email * rana.khaled555@gmail.com Company name * test12 Ph…" at bounding box center [492, 300] width 747 height 279
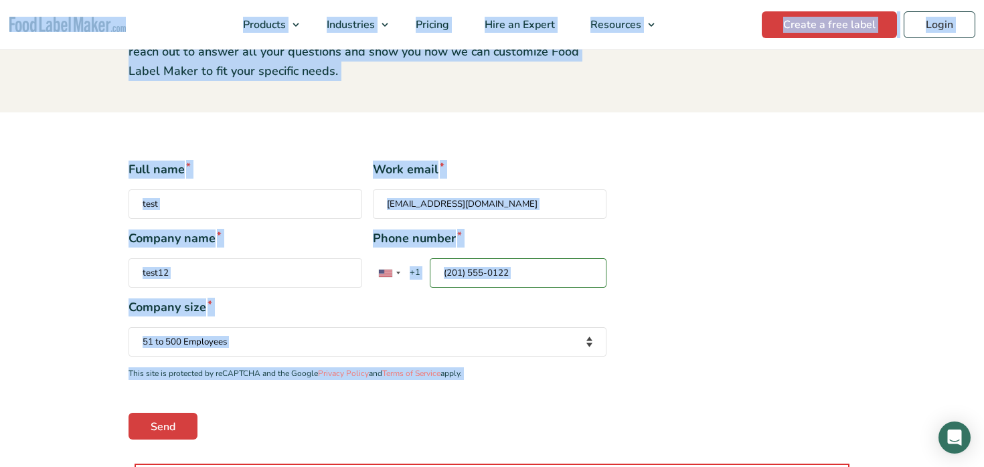
click at [529, 270] on input "(201) 555-0122" at bounding box center [518, 272] width 177 height 29
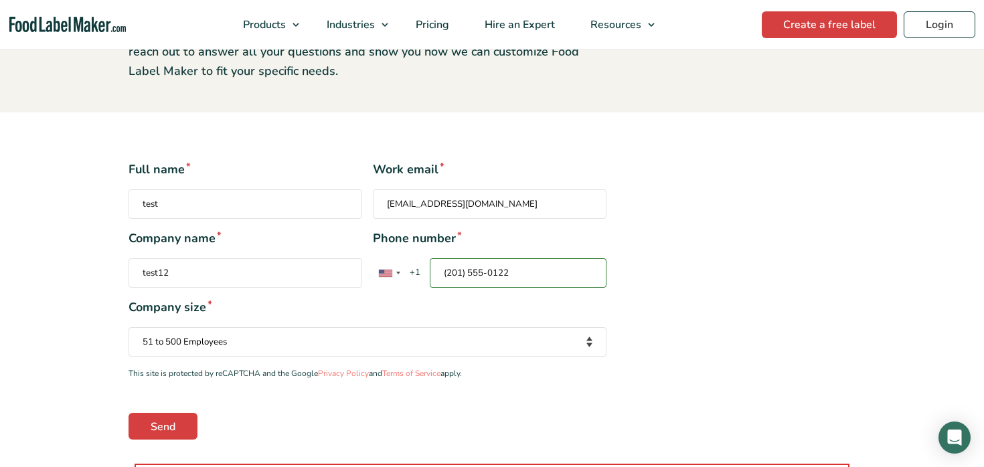
paste input "+12015550123"
type input "+12015550123"
click at [649, 297] on div "Full name * test Work email * rana.khaled555@gmail.com Company name * test12 Ph…" at bounding box center [492, 300] width 747 height 279
click at [489, 316] on span "Company size *" at bounding box center [368, 308] width 478 height 18
click at [512, 270] on input "+12015550123" at bounding box center [518, 272] width 177 height 29
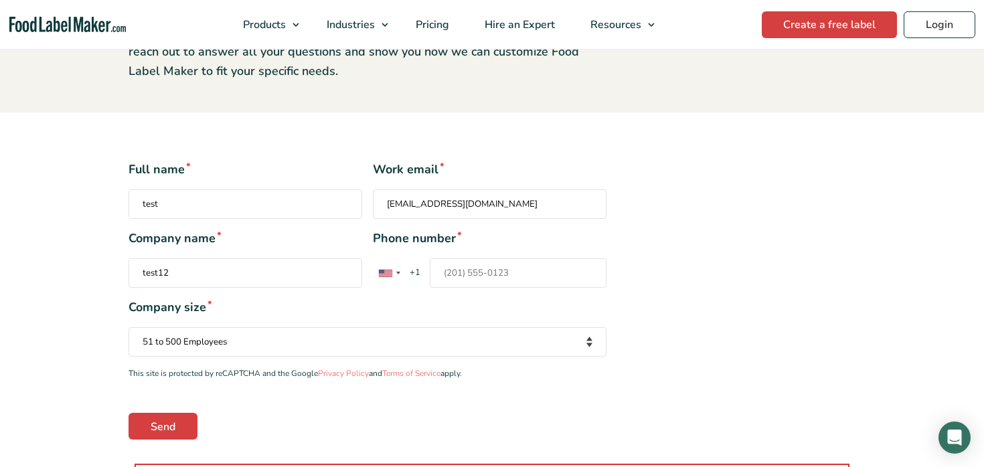
paste input "012762672361"
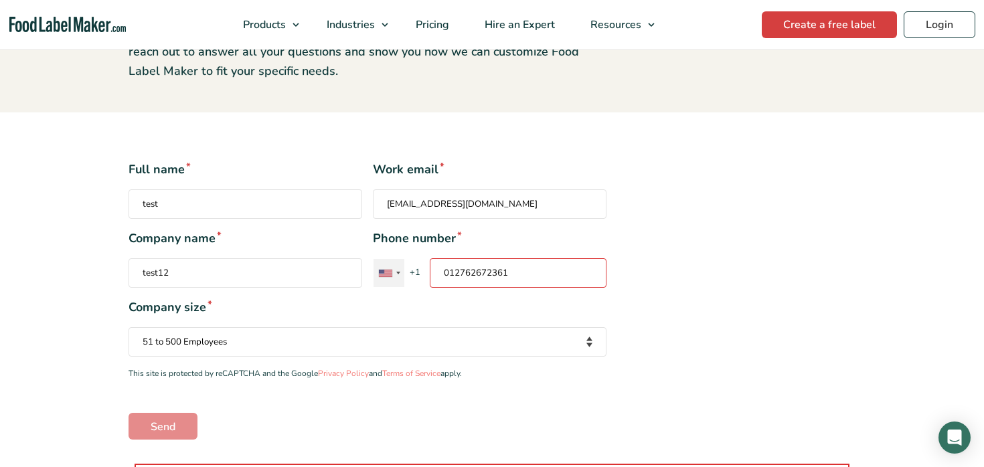
click at [386, 268] on div "Contact form" at bounding box center [389, 273] width 31 height 28
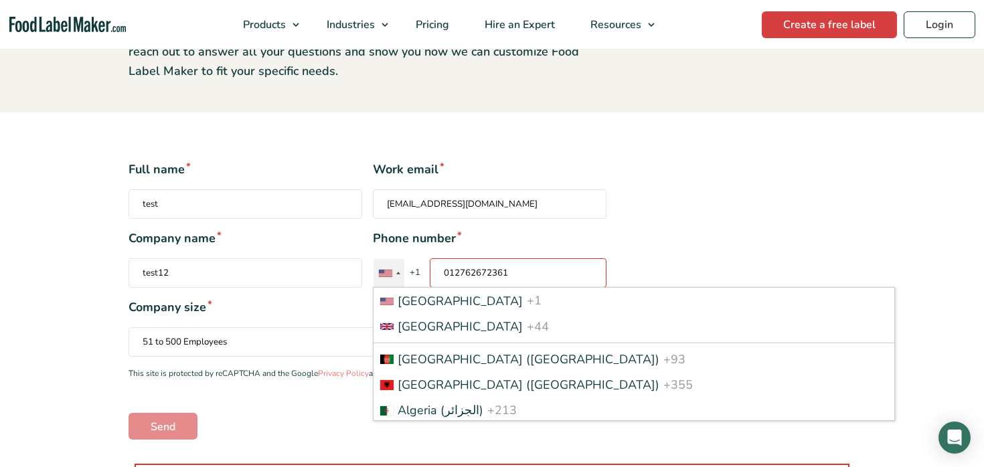
scroll to position [1610, 0]
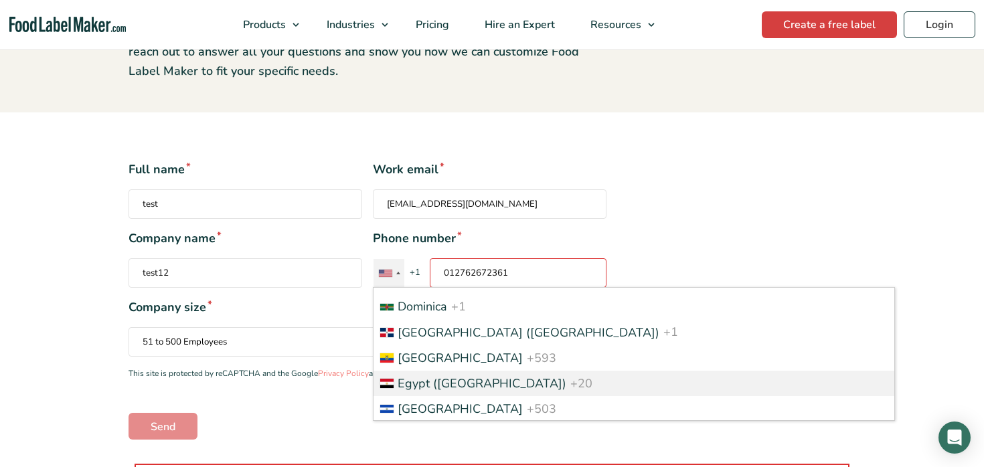
click at [457, 378] on span "Egypt (‫[GEOGRAPHIC_DATA]‬‎)" at bounding box center [482, 384] width 169 height 16
click at [457, 288] on input "012762672361" at bounding box center [518, 272] width 177 height 29
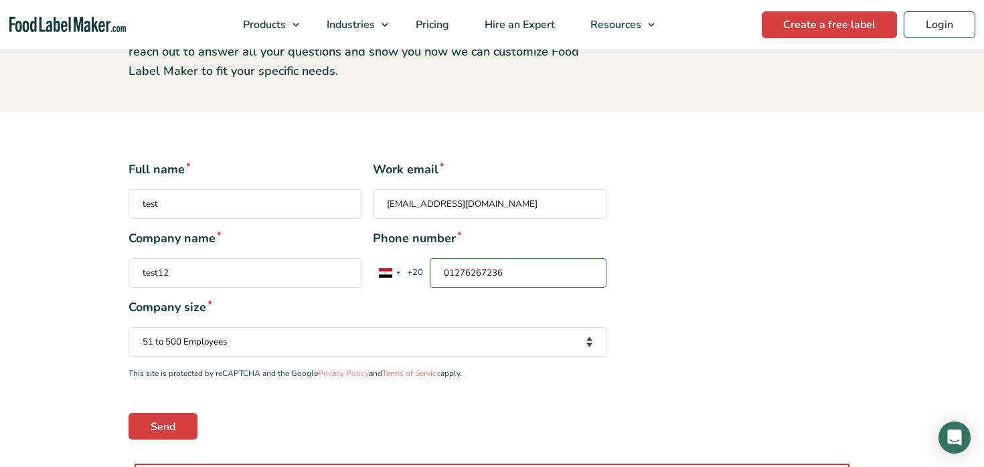
type input "01276267236"
click at [564, 317] on div "Company size * Your company size Fewer than 10 Employees 10 to 50 Employees 51 …" at bounding box center [368, 328] width 478 height 58
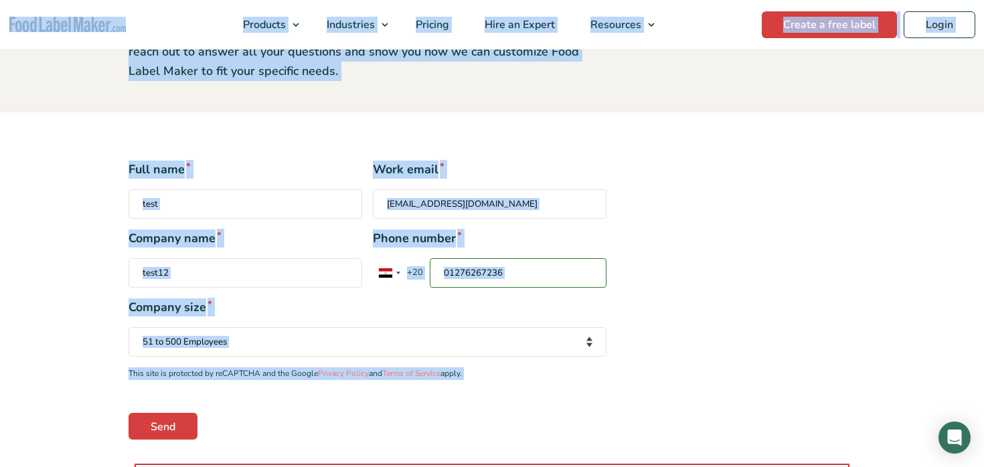
click at [514, 270] on input "01276267236" at bounding box center [518, 272] width 177 height 29
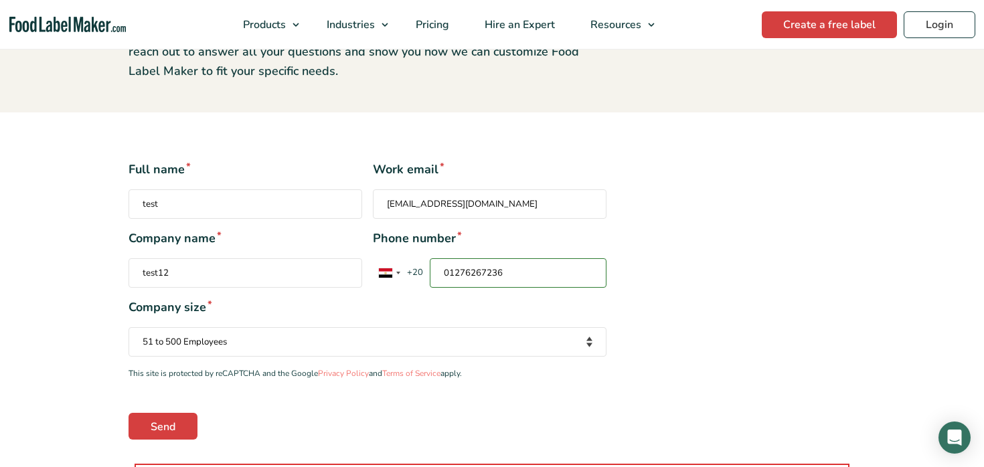
click at [544, 305] on span "Company size *" at bounding box center [368, 308] width 478 height 18
click at [510, 270] on input "01276267236" at bounding box center [518, 272] width 177 height 29
click at [396, 274] on div "Contact form" at bounding box center [398, 273] width 4 height 3
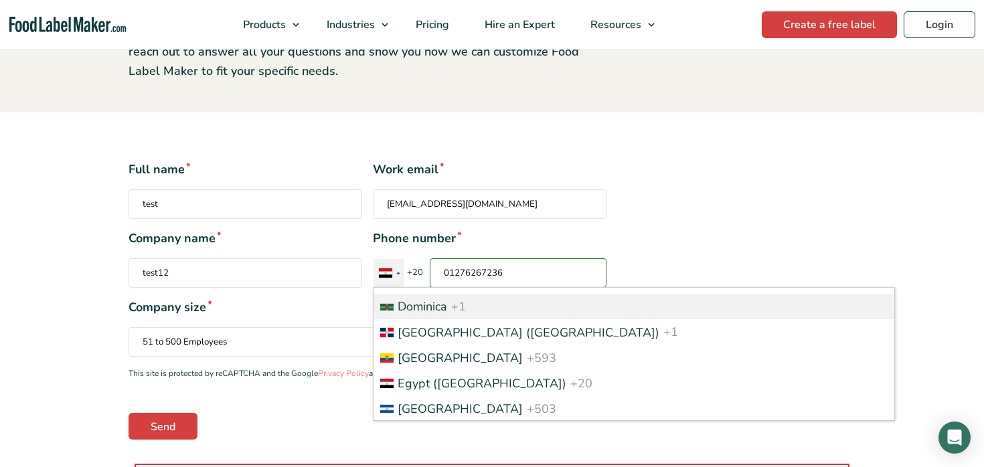
click at [413, 304] on span "Dominica" at bounding box center [423, 307] width 50 height 16
click at [430, 288] on input "01276267236" at bounding box center [518, 272] width 177 height 29
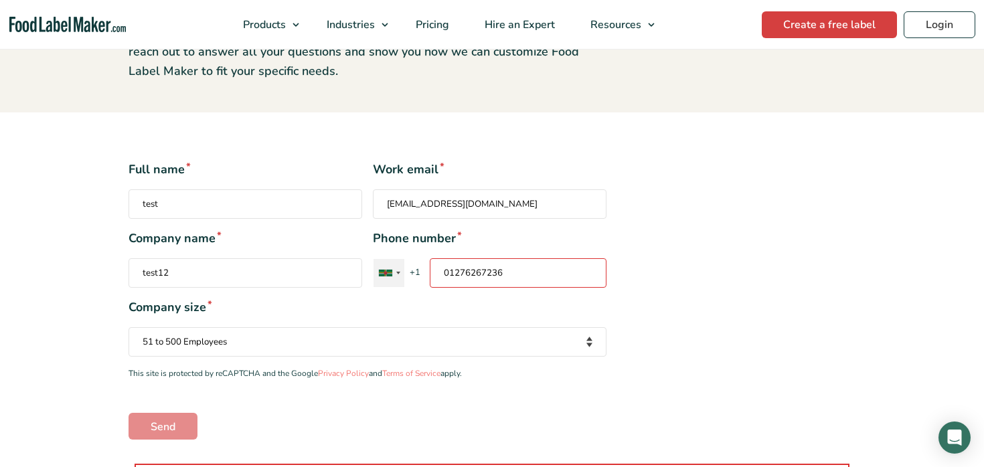
click at [393, 273] on div "Contact form" at bounding box center [389, 273] width 31 height 28
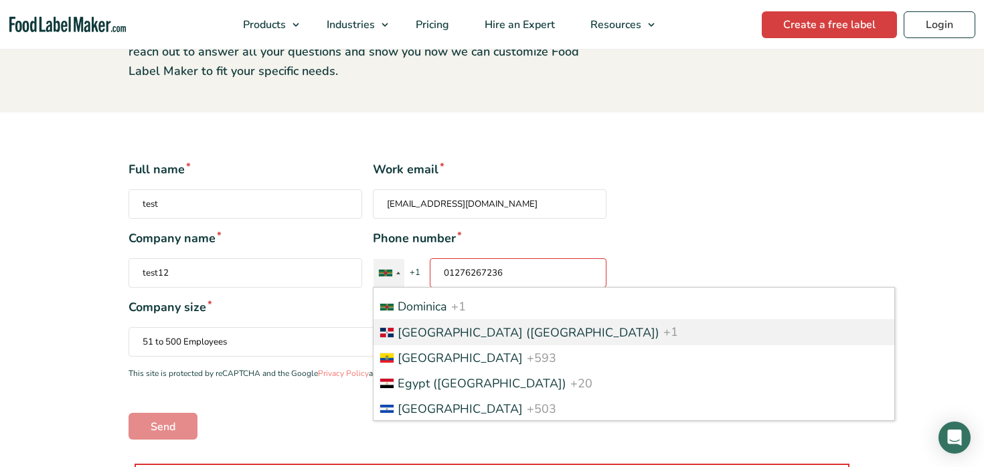
click at [411, 327] on span "[GEOGRAPHIC_DATA] ([GEOGRAPHIC_DATA])" at bounding box center [529, 333] width 262 height 16
click at [430, 288] on input "01276267236" at bounding box center [518, 272] width 177 height 29
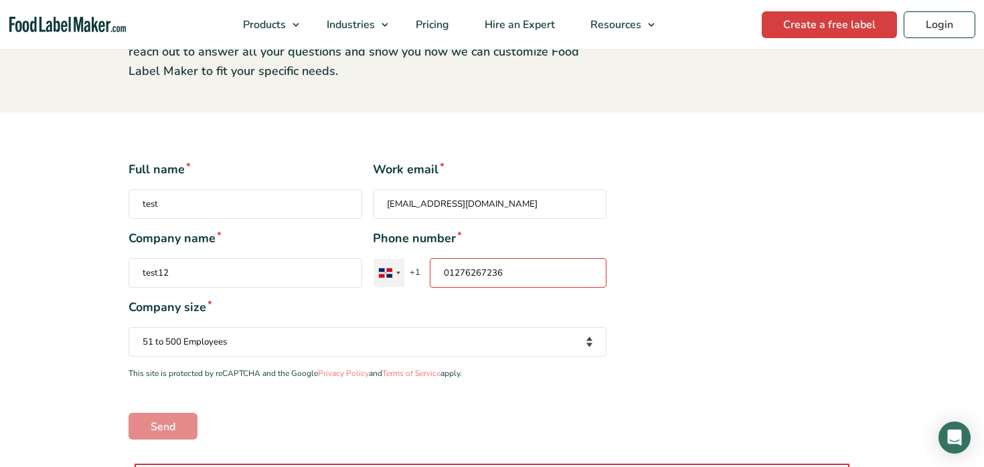
click at [389, 275] on div "Contact form" at bounding box center [385, 272] width 13 height 9
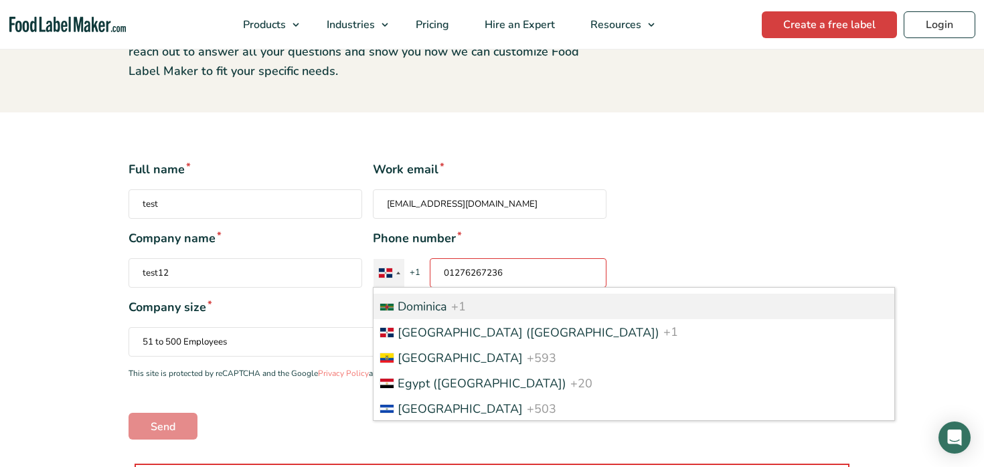
click at [424, 303] on span "Dominica" at bounding box center [423, 307] width 50 height 16
click at [430, 288] on input "01276267236" at bounding box center [518, 272] width 177 height 29
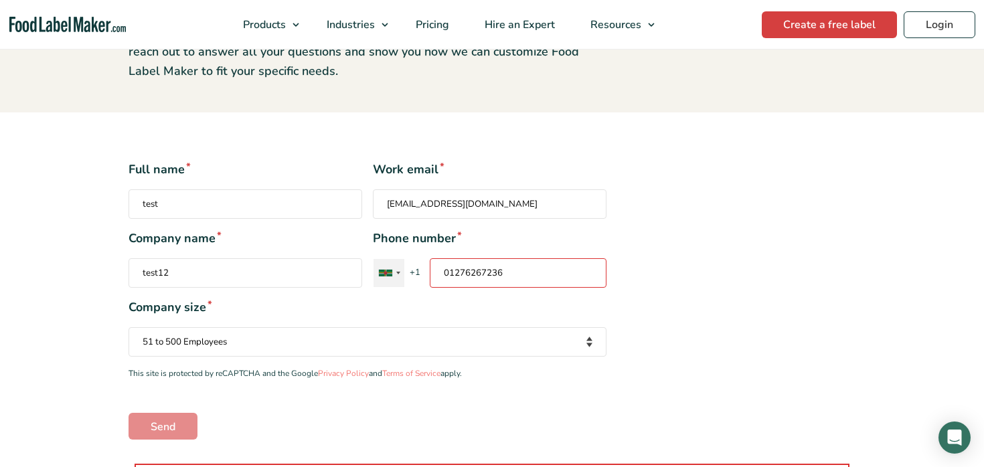
click at [398, 273] on div "Contact form" at bounding box center [398, 273] width 4 height 3
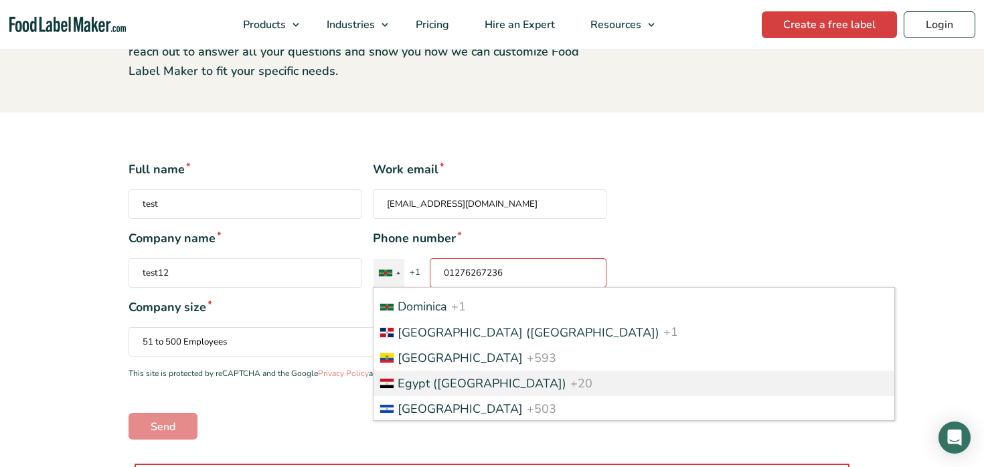
click at [423, 376] on span "Egypt (‫[GEOGRAPHIC_DATA]‬‎)" at bounding box center [482, 384] width 169 height 16
click at [430, 288] on input "01276267236" at bounding box center [518, 272] width 177 height 29
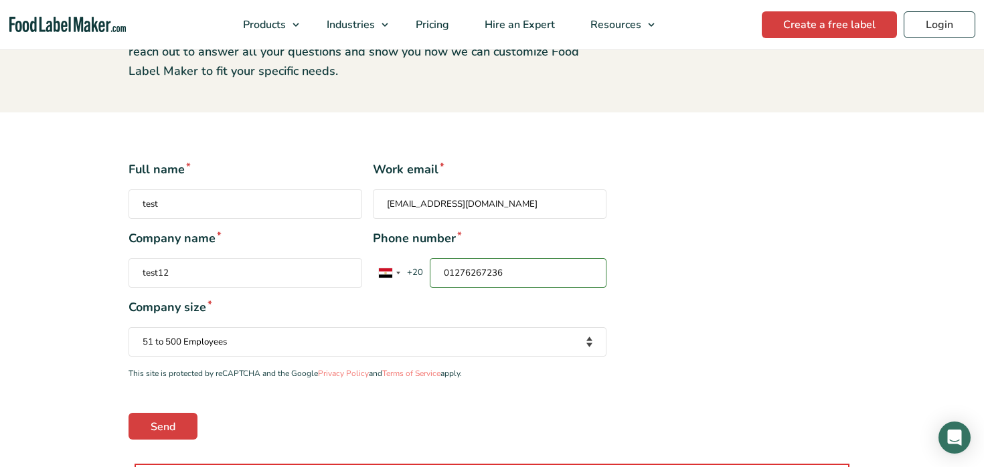
click at [501, 311] on span "Company size *" at bounding box center [368, 308] width 478 height 18
click at [159, 430] on input "Send" at bounding box center [163, 426] width 69 height 27
click at [444, 229] on div "Full name * test Work email * rana.khaled555@gmail.com Company name * test12 Ph…" at bounding box center [368, 300] width 498 height 279
click at [449, 202] on input "rana.khaled555@gmail.com" at bounding box center [490, 203] width 234 height 29
drag, startPoint x: 449, startPoint y: 202, endPoint x: 372, endPoint y: 200, distance: 77.0
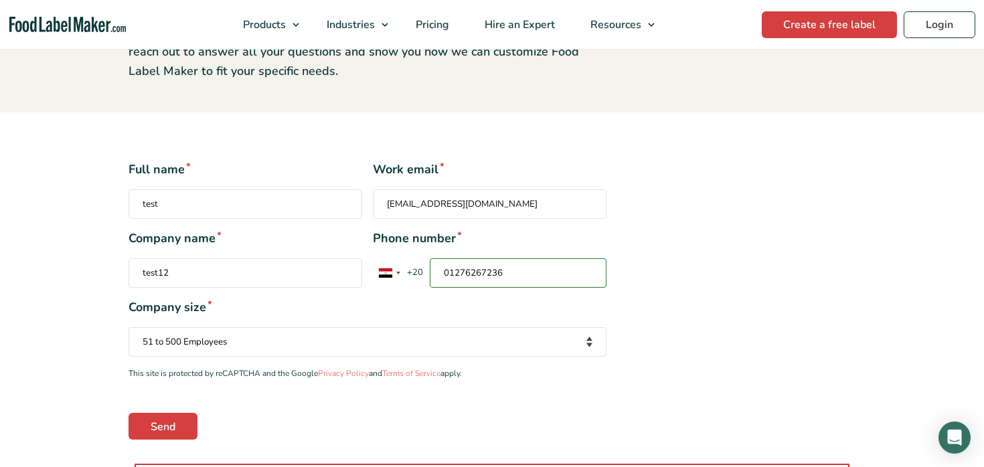
click at [372, 200] on div "Full name * test Work email * rana.khaled555@gmail.com" at bounding box center [368, 190] width 478 height 58
type input "w3e@gmail.com"
click at [501, 258] on input "01276267236" at bounding box center [518, 272] width 177 height 29
click at [517, 242] on span "Phone number *" at bounding box center [490, 239] width 234 height 18
click at [517, 258] on input "01276267236" at bounding box center [518, 272] width 177 height 29
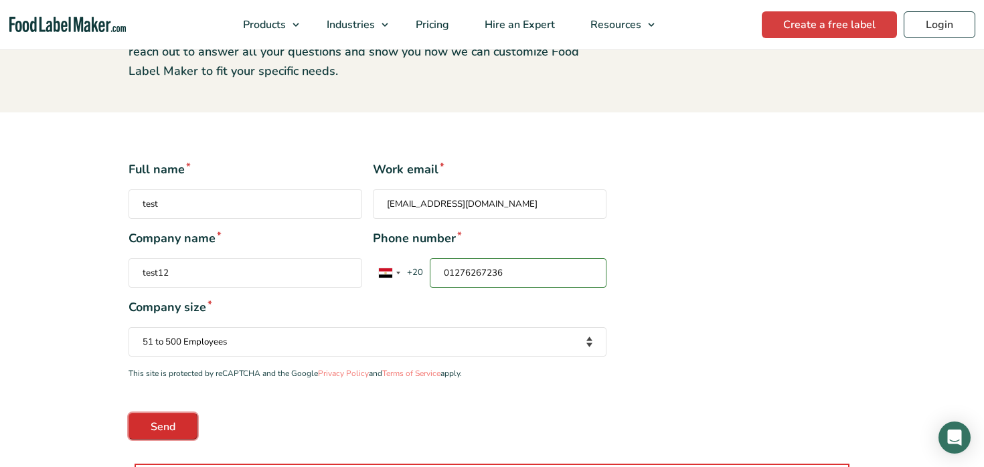
click at [147, 424] on input "Send" at bounding box center [163, 426] width 69 height 27
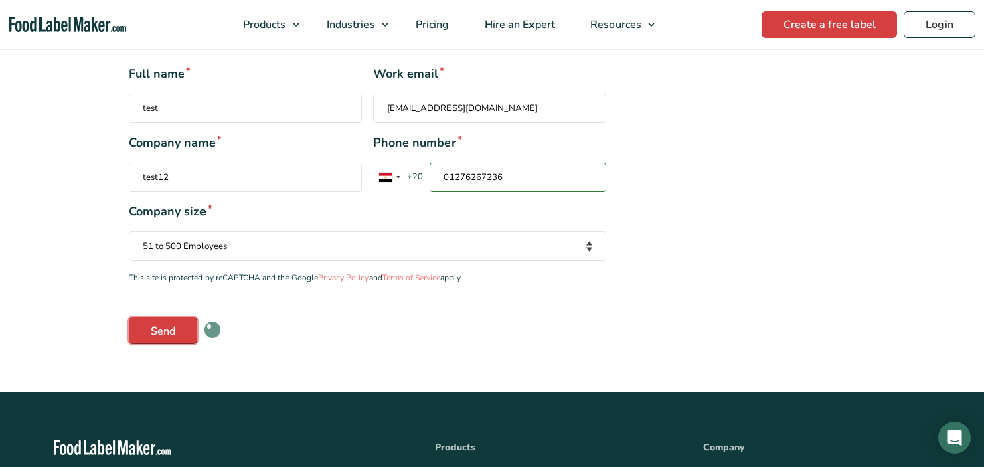
scroll to position [279, 0]
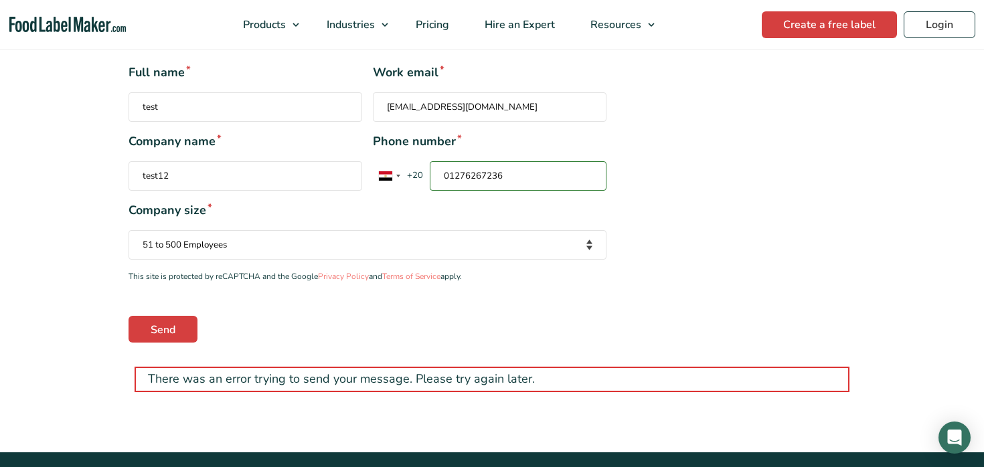
drag, startPoint x: 465, startPoint y: 102, endPoint x: 384, endPoint y: 102, distance: 81.0
click at [383, 105] on input "w3e@gmail.com" at bounding box center [490, 106] width 234 height 29
click at [153, 331] on input "Send" at bounding box center [163, 329] width 69 height 27
click at [438, 114] on input "TE@T.C" at bounding box center [490, 106] width 234 height 29
drag, startPoint x: 438, startPoint y: 114, endPoint x: 380, endPoint y: 112, distance: 57.6
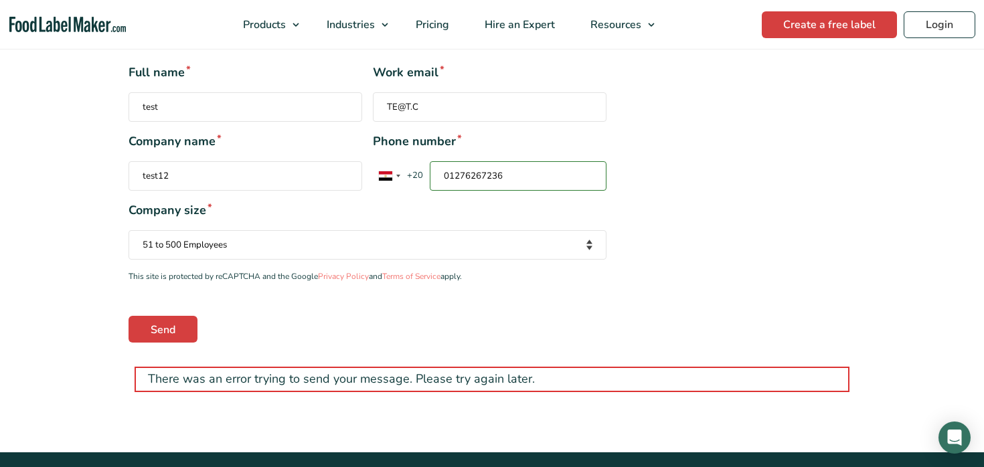
click at [380, 112] on input "TE@T.C" at bounding box center [490, 106] width 234 height 29
type input "T"
click at [177, 331] on input "Send" at bounding box center [163, 329] width 69 height 27
click at [403, 108] on input "tes@t.co" at bounding box center [490, 106] width 234 height 29
click at [412, 108] on input "tes@t.co" at bounding box center [490, 106] width 234 height 29
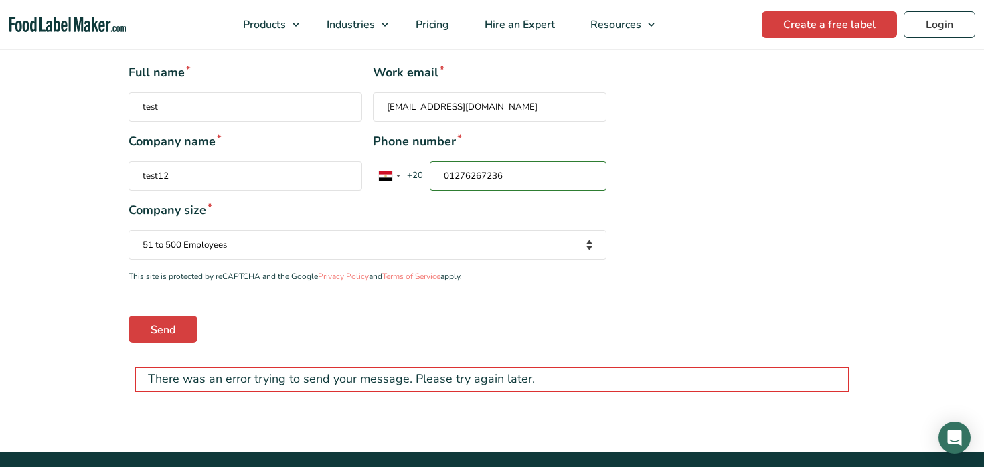
click at [412, 108] on input "tes@t.co" at bounding box center [490, 106] width 234 height 29
type input "tes@t."
click at [459, 138] on div "Full name * test Work email * tes@t. Company name * test12 Phone number * Unite…" at bounding box center [368, 203] width 498 height 279
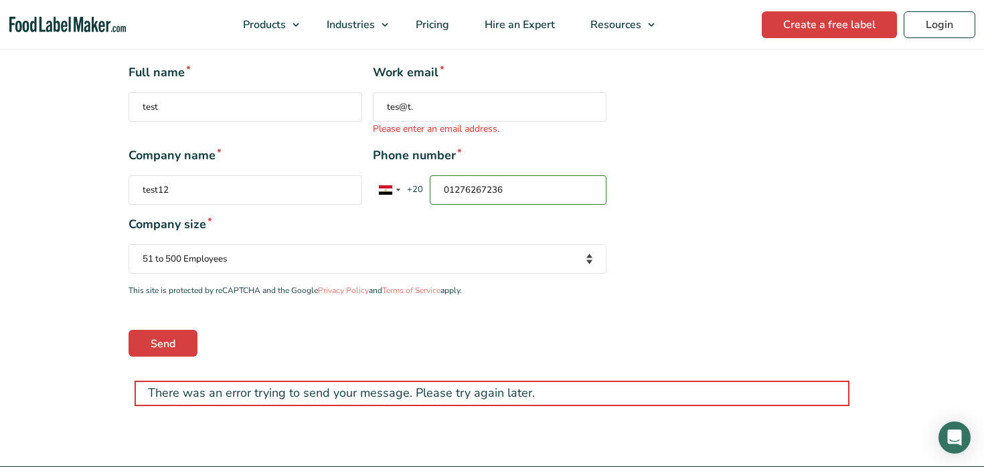
click at [465, 117] on input "tes@t." at bounding box center [490, 106] width 234 height 29
click at [171, 331] on input "Send" at bounding box center [163, 343] width 69 height 27
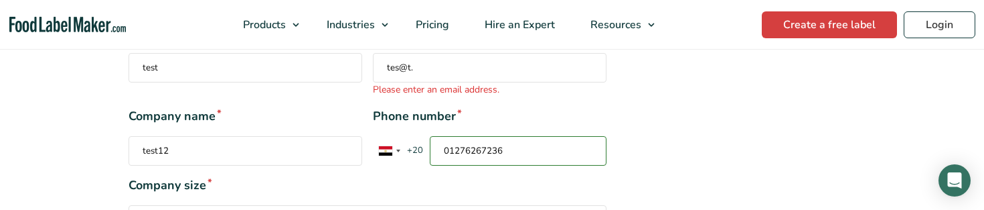
scroll to position [320, 0]
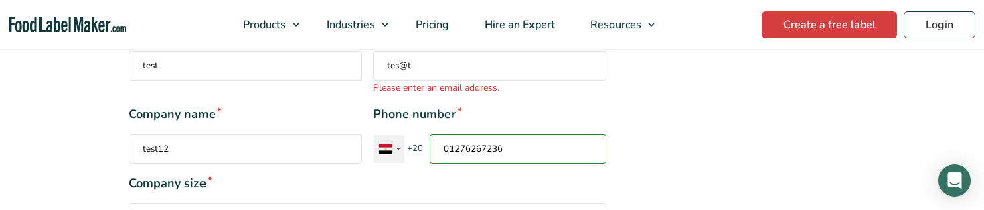
click at [383, 151] on div "Contact form" at bounding box center [385, 148] width 13 height 9
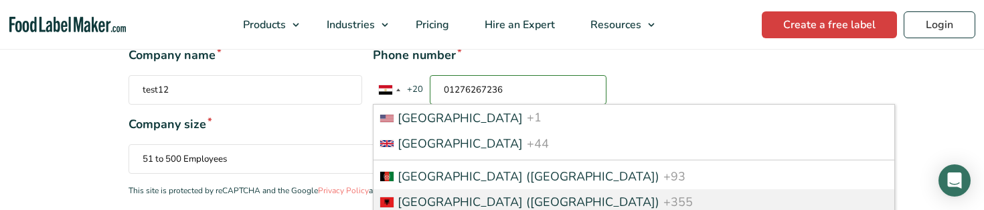
scroll to position [398, 0]
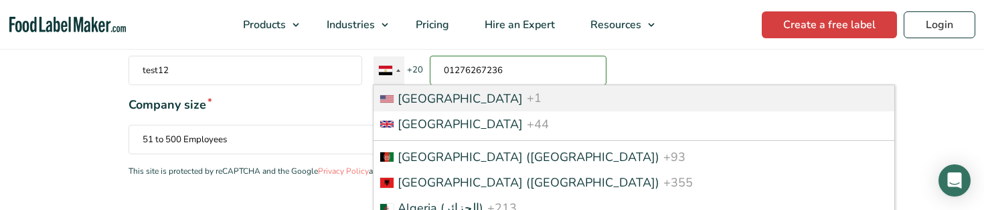
click at [449, 98] on span "[GEOGRAPHIC_DATA]" at bounding box center [460, 98] width 125 height 16
click at [449, 85] on input "01276267236" at bounding box center [518, 70] width 177 height 29
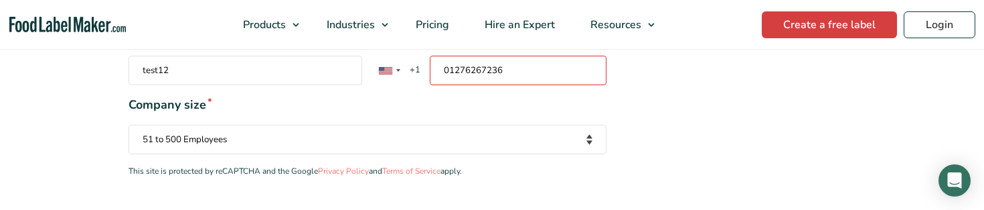
drag, startPoint x: 530, startPoint y: 76, endPoint x: 424, endPoint y: 72, distance: 105.8
click at [424, 72] on div "[GEOGRAPHIC_DATA] +1 [GEOGRAPHIC_DATA] +44 [GEOGRAPHIC_DATA] ([GEOGRAPHIC_DATA]…" at bounding box center [461, 70] width 177 height 29
click at [520, 84] on input "Phone number * [GEOGRAPHIC_DATA] +1 [GEOGRAPHIC_DATA] +44 [GEOGRAPHIC_DATA] (‫[…" at bounding box center [518, 70] width 177 height 29
paste input "+12015550123"
click at [581, 112] on span "Company size *" at bounding box center [368, 105] width 478 height 18
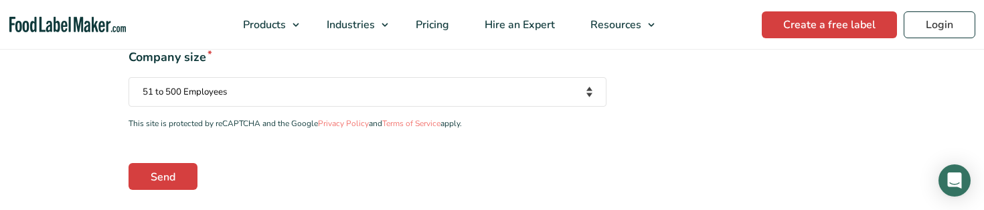
scroll to position [451, 0]
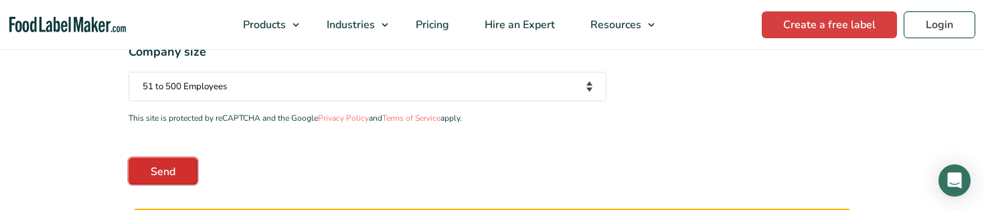
click at [158, 171] on input "Send" at bounding box center [163, 170] width 69 height 27
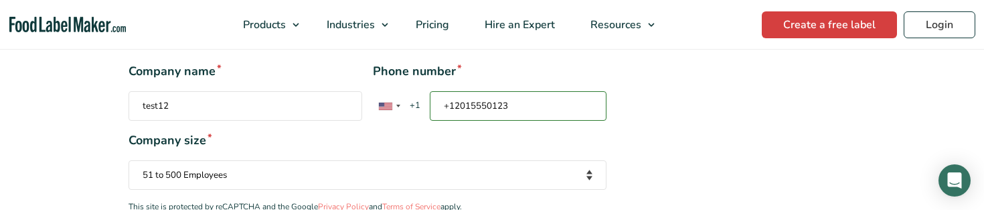
scroll to position [294, 0]
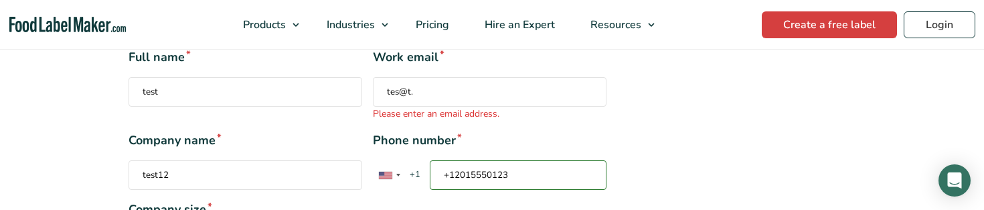
drag, startPoint x: 538, startPoint y: 178, endPoint x: 370, endPoint y: 161, distance: 168.9
click at [370, 161] on div "Company name * test12 Phone number * United States +1 United Kingdom +44 Afghan…" at bounding box center [368, 160] width 478 height 58
paste input "Contact form"
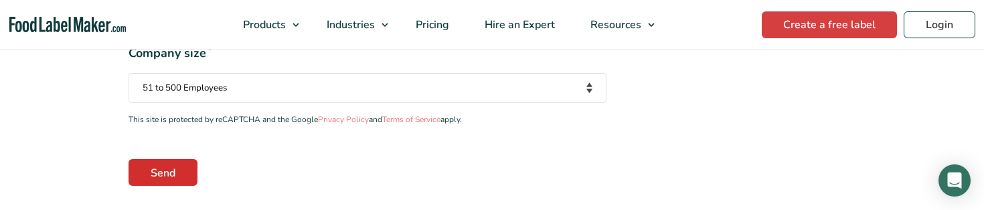
type input "2015550123"
click at [163, 176] on input "Send" at bounding box center [163, 172] width 69 height 27
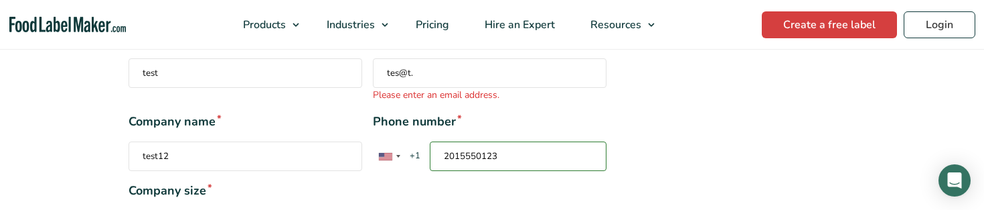
scroll to position [306, 0]
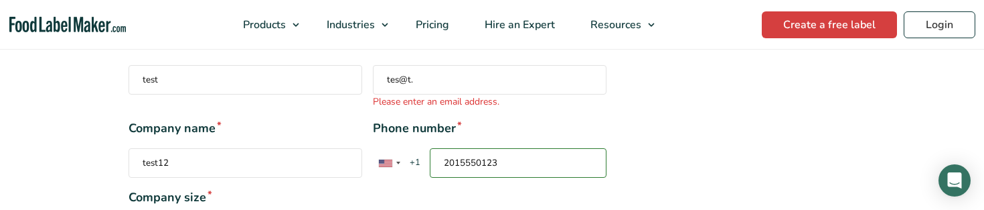
click at [514, 169] on input "2015550123" at bounding box center [518, 162] width 177 height 29
click at [428, 91] on input "tes@t." at bounding box center [490, 79] width 234 height 29
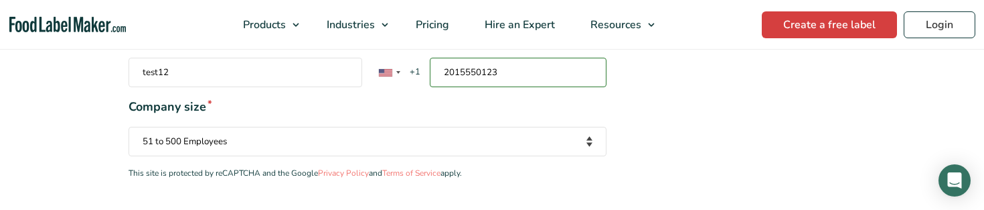
scroll to position [414, 0]
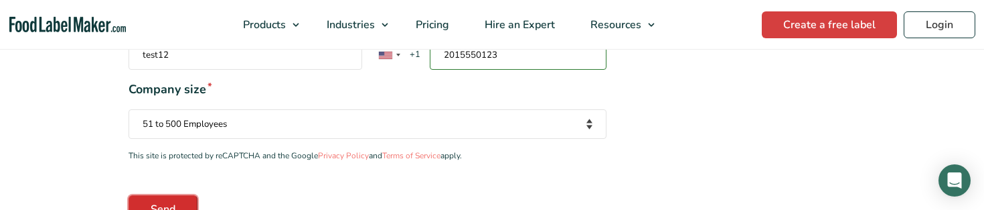
click at [165, 200] on input "Send" at bounding box center [163, 208] width 69 height 27
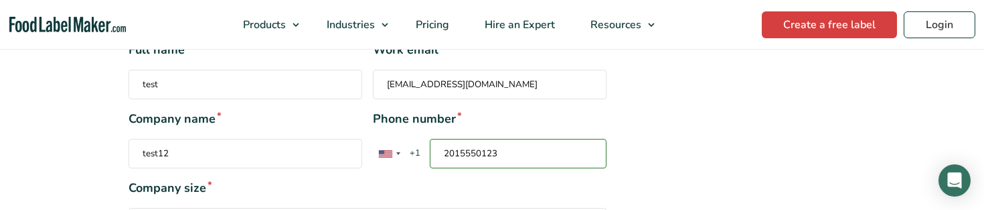
scroll to position [297, 0]
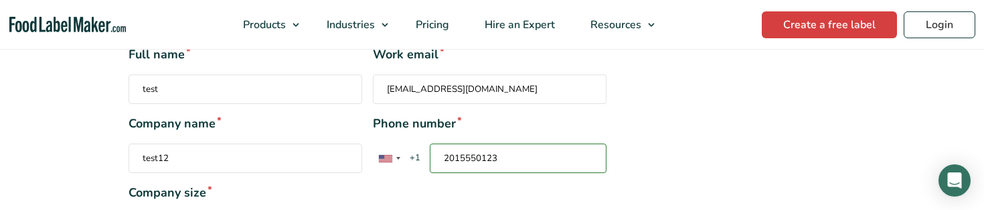
click at [435, 90] on input "tes@t.com" at bounding box center [490, 88] width 234 height 29
drag, startPoint x: 437, startPoint y: 89, endPoint x: 349, endPoint y: 89, distance: 87.7
click at [349, 89] on div "Full name * test Work email * tes@t.com" at bounding box center [368, 75] width 478 height 58
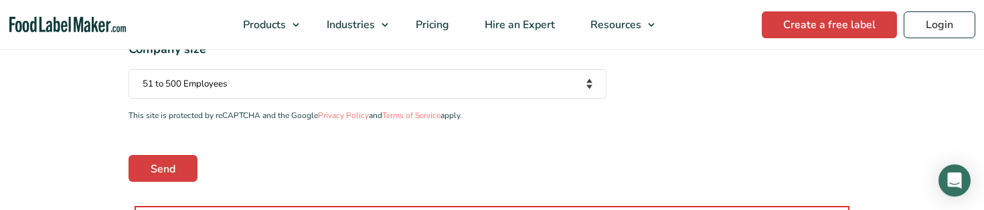
scroll to position [484, 0]
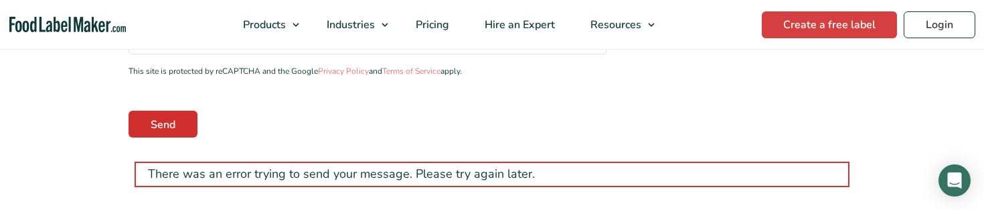
type input "rana.k@foodlabelmaker.com"
click at [183, 127] on input "Send" at bounding box center [163, 123] width 69 height 27
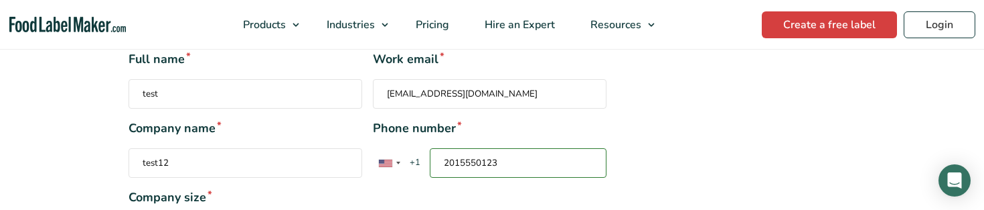
scroll to position [281, 0]
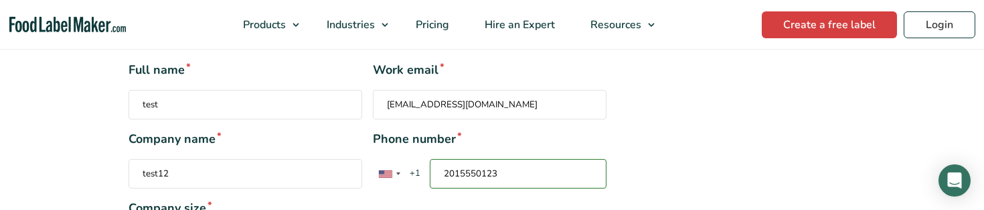
click at [506, 174] on input "2015550123" at bounding box center [518, 173] width 177 height 29
click at [384, 175] on div "Contact form" at bounding box center [385, 173] width 13 height 7
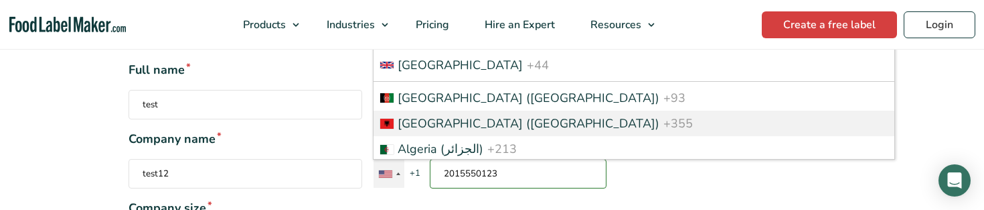
scroll to position [1610, 0]
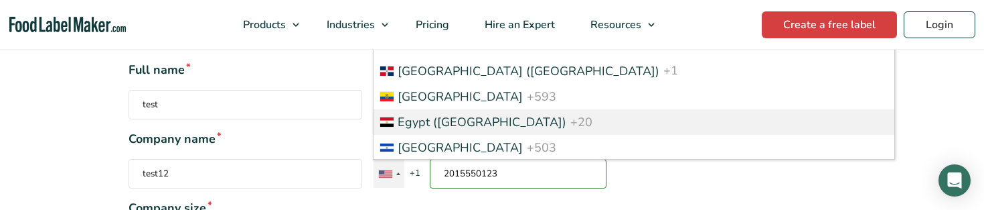
click at [462, 118] on li "[GEOGRAPHIC_DATA] (‫[GEOGRAPHIC_DATA]‬‎) +20" at bounding box center [634, 121] width 521 height 25
click at [462, 159] on input "2015550123" at bounding box center [518, 173] width 177 height 29
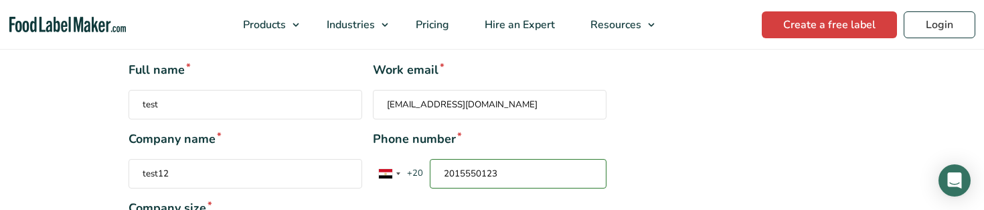
drag, startPoint x: 512, startPoint y: 173, endPoint x: 416, endPoint y: 177, distance: 95.1
click at [416, 177] on div "[GEOGRAPHIC_DATA] +1 [GEOGRAPHIC_DATA] +44 [GEOGRAPHIC_DATA] ([GEOGRAPHIC_DATA]…" at bounding box center [461, 173] width 177 height 29
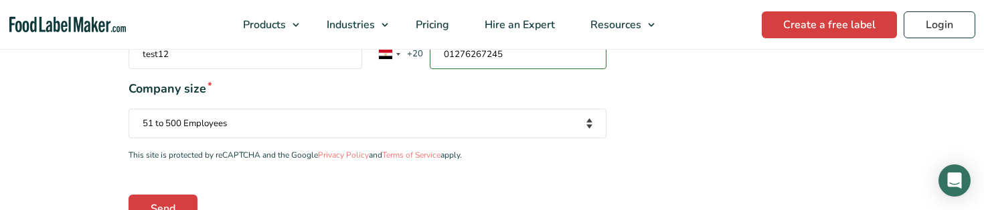
scroll to position [410, 0]
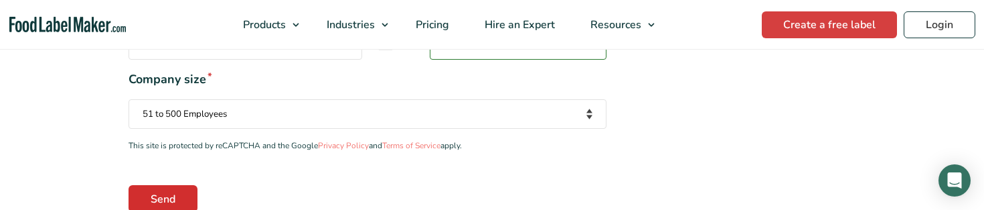
type input "01276267245"
click at [174, 192] on input "Send" at bounding box center [163, 198] width 69 height 27
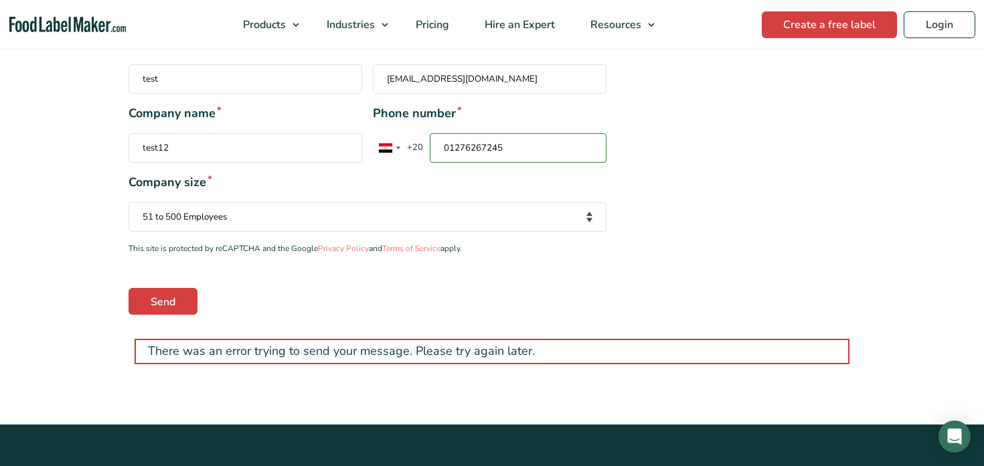
scroll to position [186, 0]
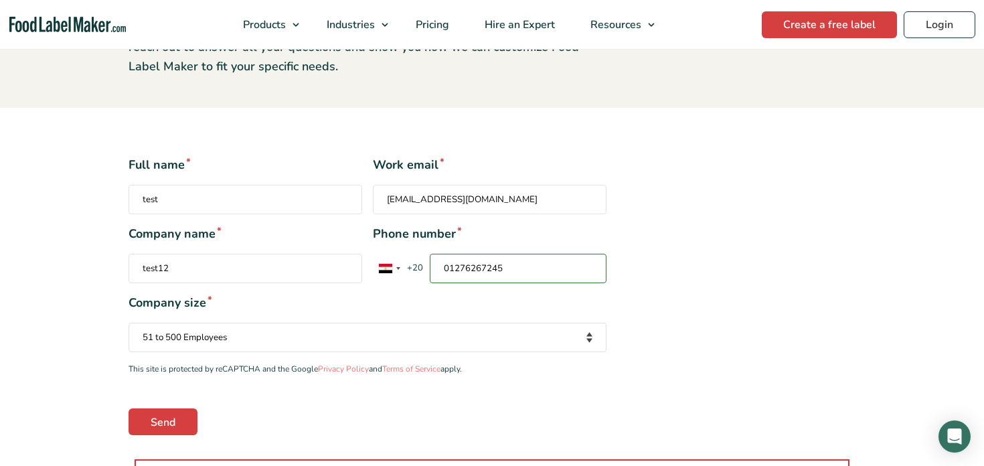
drag, startPoint x: 518, startPoint y: 261, endPoint x: 396, endPoint y: 250, distance: 123.1
click at [395, 250] on label "Phone number * [GEOGRAPHIC_DATA] +1 [GEOGRAPHIC_DATA] +44 [GEOGRAPHIC_DATA] (‫[…" at bounding box center [490, 254] width 234 height 58
click at [430, 254] on input "01276267245" at bounding box center [518, 268] width 177 height 29
click at [540, 306] on span "Company size *" at bounding box center [368, 303] width 478 height 18
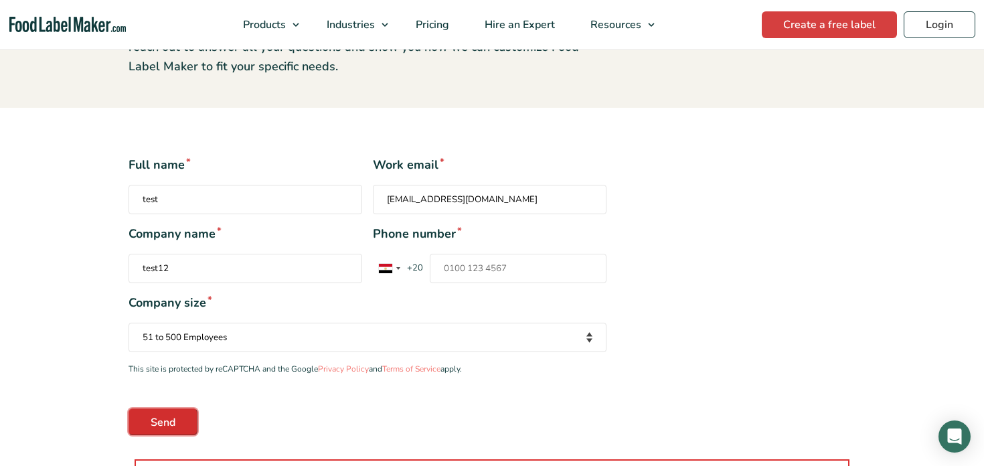
click at [150, 427] on input "Send" at bounding box center [163, 421] width 69 height 27
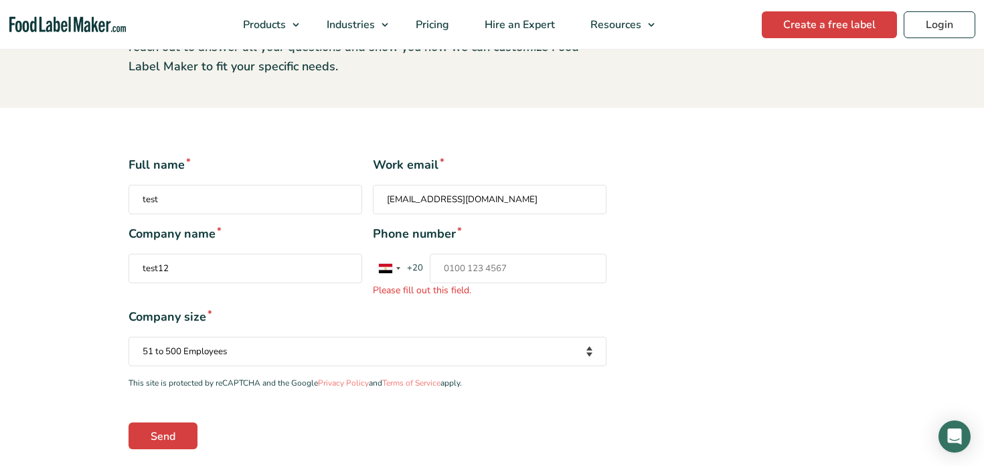
click at [508, 279] on input "Phone number * [GEOGRAPHIC_DATA] +1 [GEOGRAPHIC_DATA] +44 [GEOGRAPHIC_DATA] (‫[…" at bounding box center [518, 268] width 177 height 29
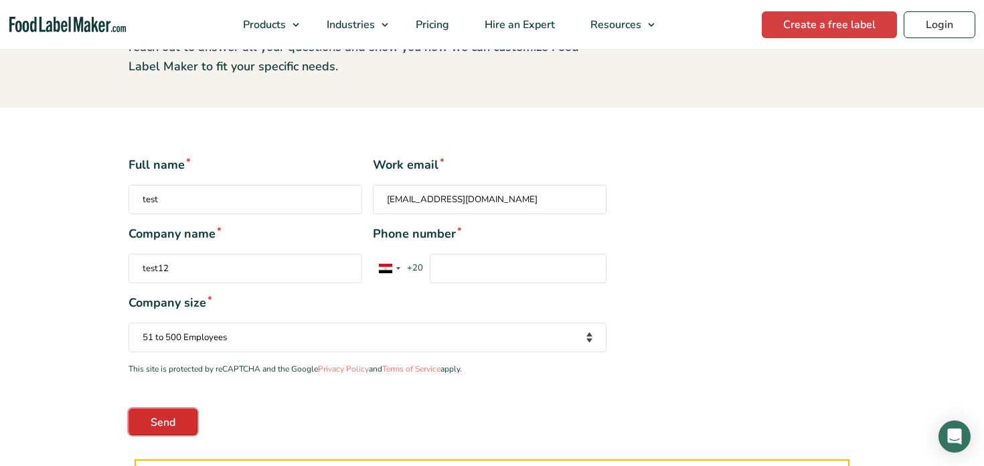
click at [162, 415] on input "Send" at bounding box center [163, 421] width 69 height 27
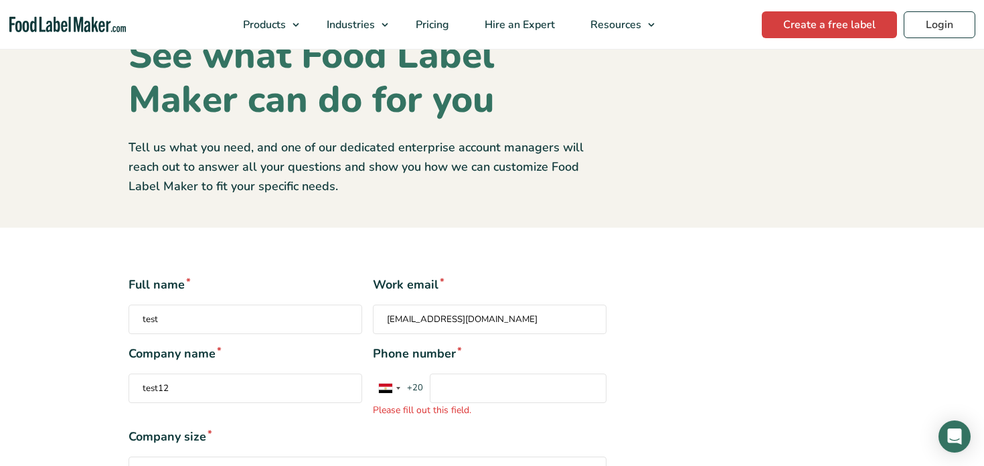
scroll to position [92, 0]
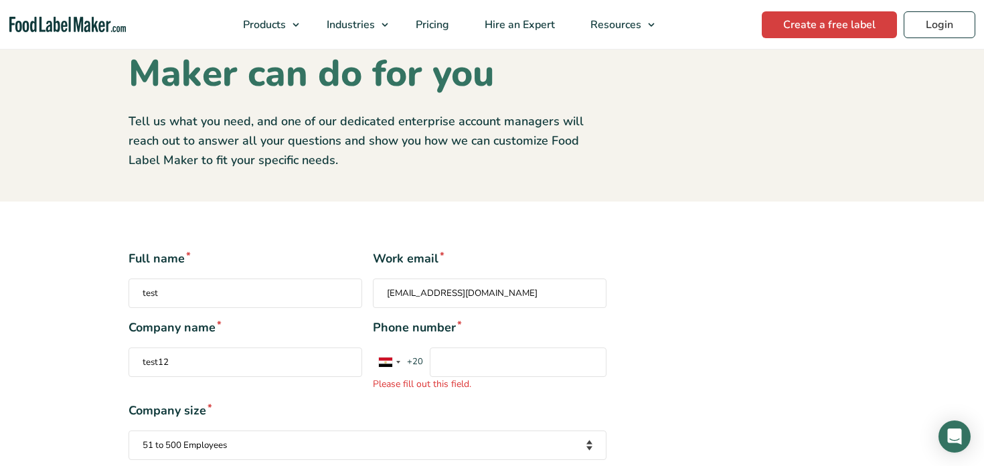
click at [471, 363] on input "Phone number * [GEOGRAPHIC_DATA] +1 [GEOGRAPHIC_DATA] +44 [GEOGRAPHIC_DATA] (‫[…" at bounding box center [518, 361] width 177 height 29
drag, startPoint x: 471, startPoint y: 363, endPoint x: 414, endPoint y: 355, distance: 58.1
click at [414, 355] on div "[GEOGRAPHIC_DATA] +1 [GEOGRAPHIC_DATA] +44 [GEOGRAPHIC_DATA] ([GEOGRAPHIC_DATA]…" at bounding box center [461, 361] width 177 height 29
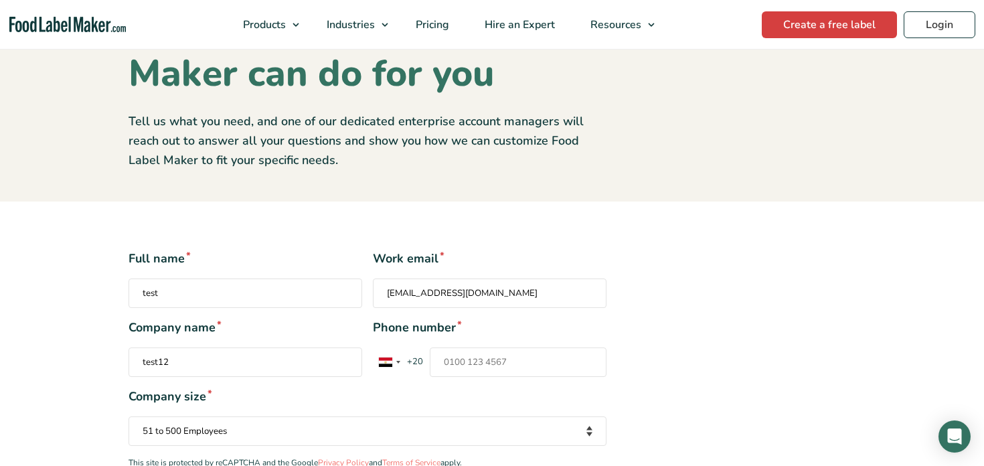
click at [426, 394] on span "Company size *" at bounding box center [368, 397] width 478 height 18
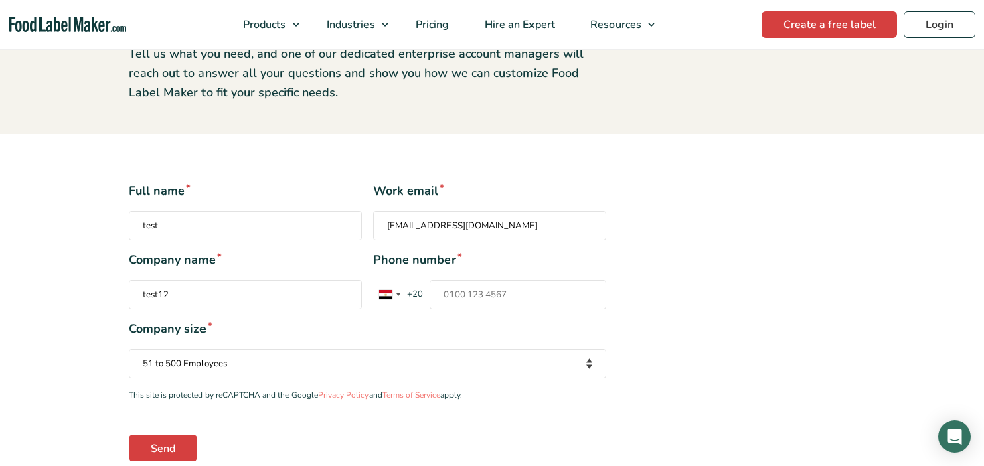
scroll to position [184, 0]
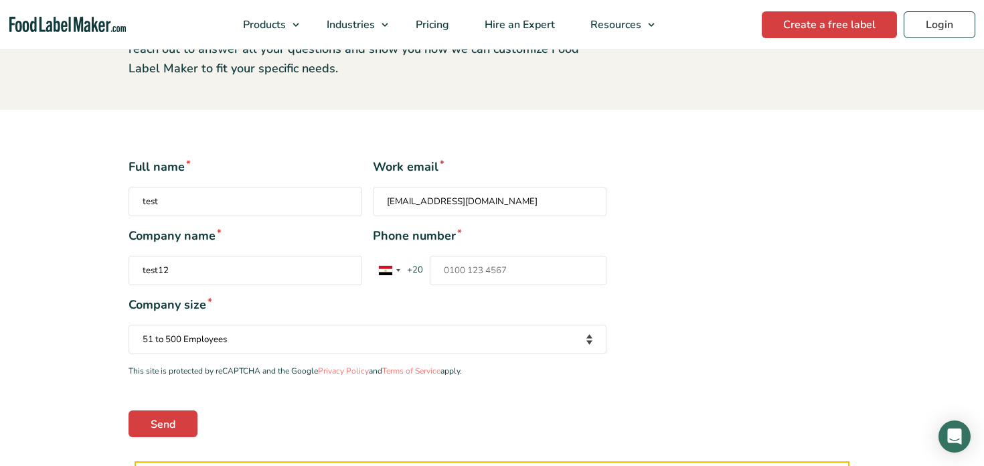
click at [403, 411] on div "Send" at bounding box center [368, 423] width 478 height 27
click at [628, 291] on div "Full name * test Work email * rana.k@foodlabelmaker.com Company name * test12 P…" at bounding box center [492, 297] width 747 height 279
click at [498, 301] on span "Company size *" at bounding box center [368, 305] width 478 height 18
click at [507, 266] on input "Phone number * [GEOGRAPHIC_DATA] +1 [GEOGRAPHIC_DATA] +44 [GEOGRAPHIC_DATA] (‫[…" at bounding box center [518, 270] width 177 height 29
click at [522, 310] on span "Company size *" at bounding box center [368, 305] width 478 height 18
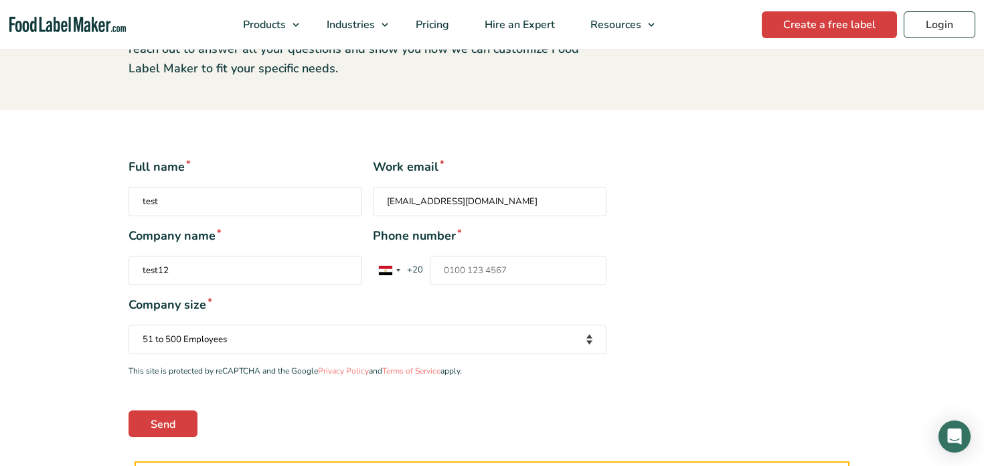
click at [540, 313] on span "Company size *" at bounding box center [368, 305] width 478 height 18
click at [512, 277] on input "Phone number * [GEOGRAPHIC_DATA] +1 [GEOGRAPHIC_DATA] +44 [GEOGRAPHIC_DATA] (‫[…" at bounding box center [518, 270] width 177 height 29
click at [522, 304] on span "Company size *" at bounding box center [368, 305] width 478 height 18
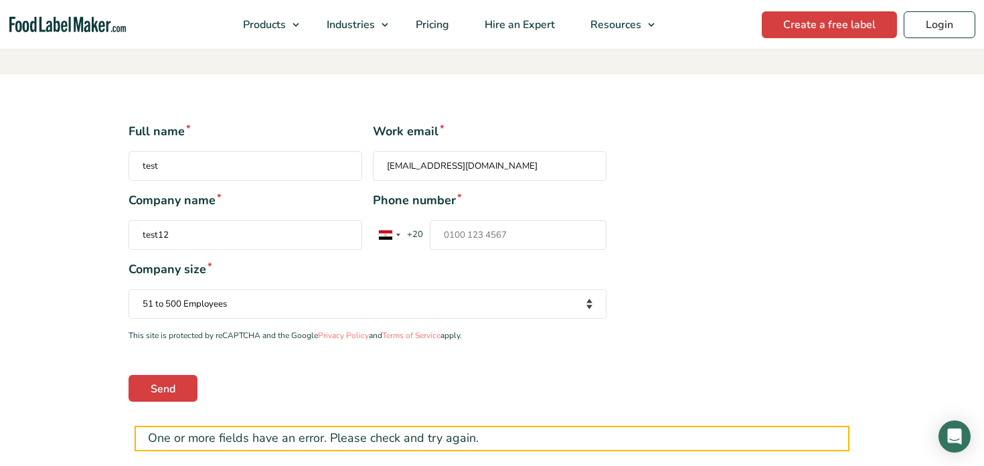
scroll to position [223, 0]
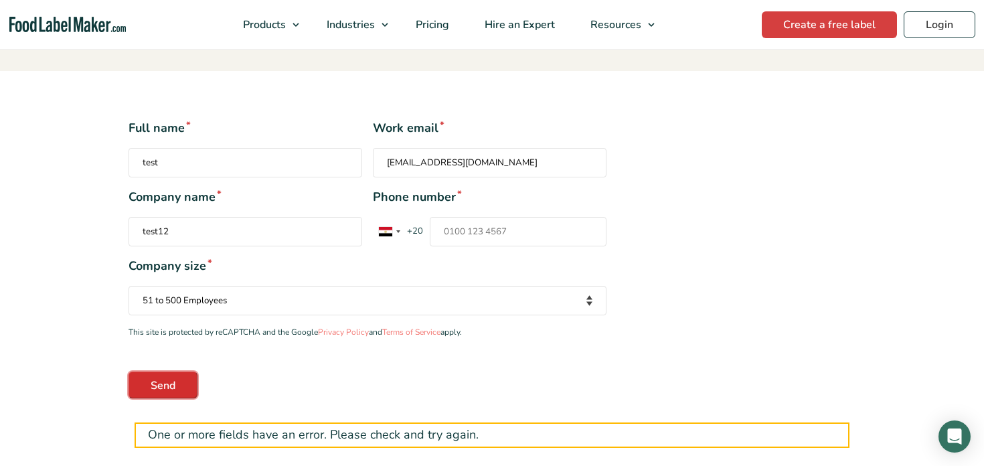
click at [167, 388] on input "Send" at bounding box center [163, 385] width 69 height 27
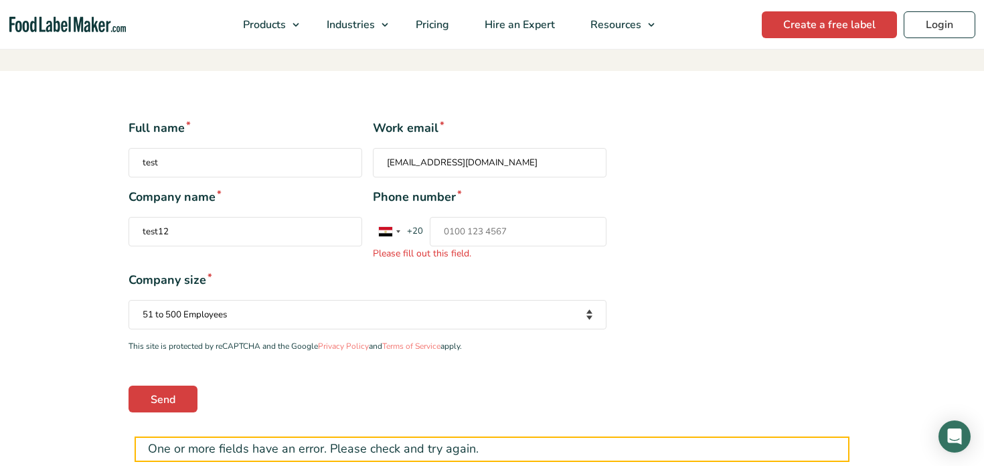
click at [406, 267] on div "Full name * test Work email * rana.k@foodlabelmaker.com Company name * test12 P…" at bounding box center [368, 265] width 498 height 293
click at [501, 219] on input "Phone number * [GEOGRAPHIC_DATA] +1 [GEOGRAPHIC_DATA] +44 [GEOGRAPHIC_DATA] (‫[…" at bounding box center [518, 231] width 177 height 29
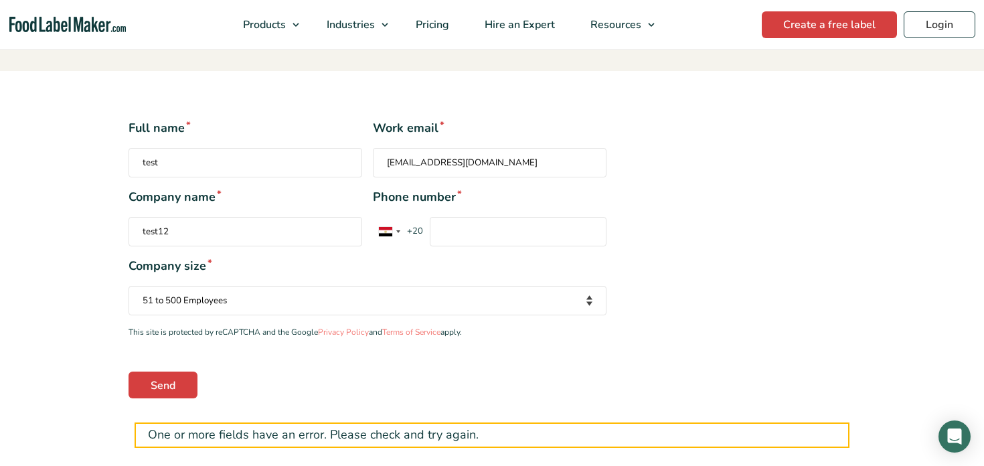
click at [632, 293] on div "Full name * test Work email * rana.k@foodlabelmaker.com Company name * test12 P…" at bounding box center [492, 258] width 747 height 279
click at [621, 303] on div "Full name * test Work email * rana.k@foodlabelmaker.com Company name * test12 P…" at bounding box center [492, 258] width 747 height 279
click at [482, 238] on input "Phone number * [GEOGRAPHIC_DATA] +1 [GEOGRAPHIC_DATA] +44 [GEOGRAPHIC_DATA] (‫[…" at bounding box center [518, 231] width 177 height 29
click at [477, 369] on div "Full name * test Work email * rana.k@foodlabelmaker.com Company name * test12 P…" at bounding box center [368, 258] width 498 height 279
click at [477, 231] on input "Phone number * [GEOGRAPHIC_DATA] +1 [GEOGRAPHIC_DATA] +44 [GEOGRAPHIC_DATA] (‫[…" at bounding box center [518, 231] width 177 height 29
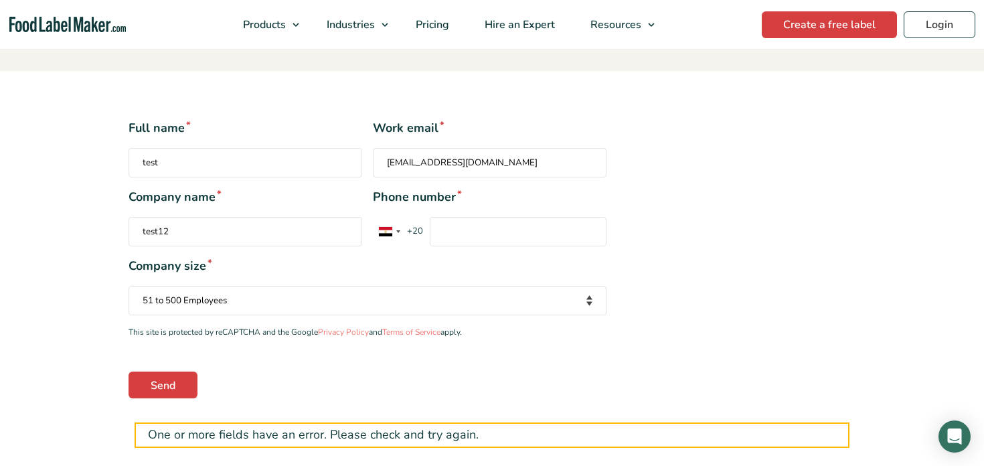
click at [725, 300] on div "Full name * test Work email * rana.k@foodlabelmaker.com Company name * test12 P…" at bounding box center [492, 258] width 747 height 279
click at [520, 242] on input "Phone number * [GEOGRAPHIC_DATA] +1 [GEOGRAPHIC_DATA] +44 [GEOGRAPHIC_DATA] (‫[…" at bounding box center [518, 231] width 177 height 29
click at [607, 308] on div "Full name * test Work email * rana.k@foodlabelmaker.com Company name * test12 P…" at bounding box center [368, 258] width 498 height 279
click at [619, 343] on div "Full name * test Work email * rana.k@foodlabelmaker.com Company name * test12 P…" at bounding box center [492, 258] width 747 height 279
click at [470, 234] on input "Phone number * [GEOGRAPHIC_DATA] +1 [GEOGRAPHIC_DATA] +44 [GEOGRAPHIC_DATA] (‫[…" at bounding box center [518, 231] width 177 height 29
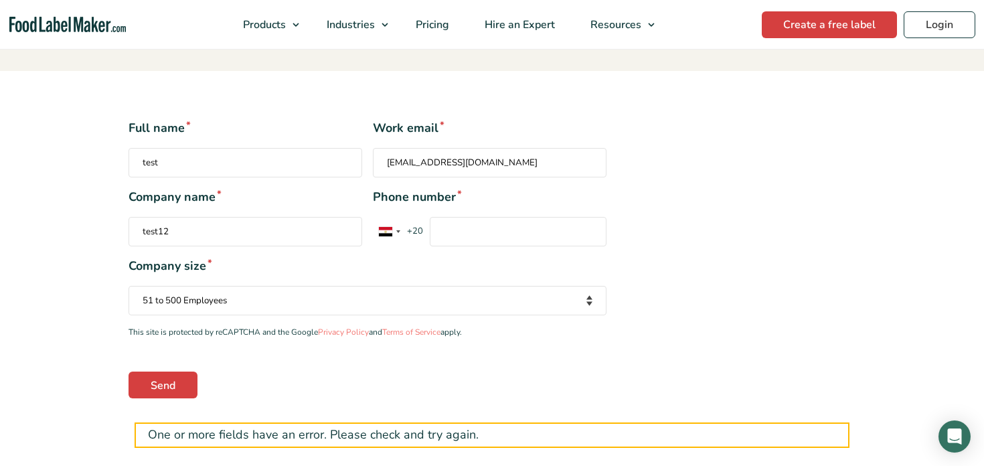
click at [478, 260] on span "Company size *" at bounding box center [368, 266] width 478 height 18
click at [451, 222] on input "Phone number * [GEOGRAPHIC_DATA] +1 [GEOGRAPHIC_DATA] +44 [GEOGRAPHIC_DATA] (‫[…" at bounding box center [518, 231] width 177 height 29
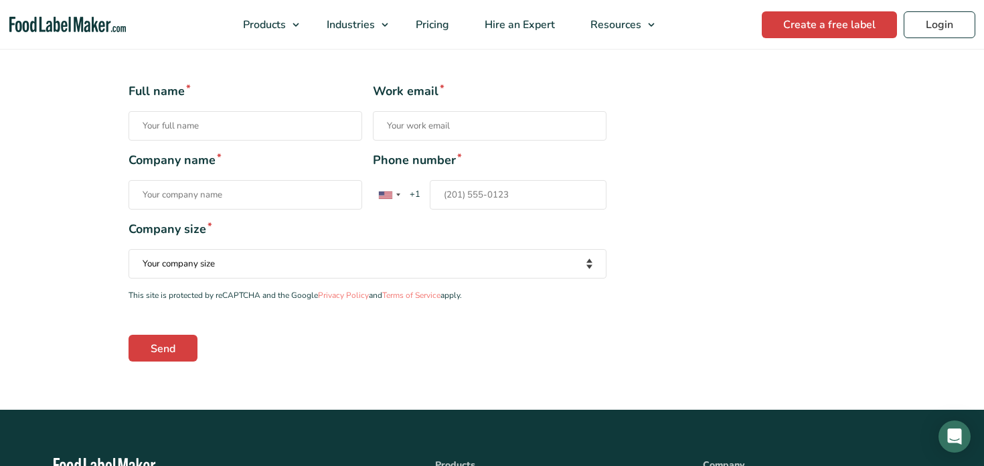
scroll to position [281, 0]
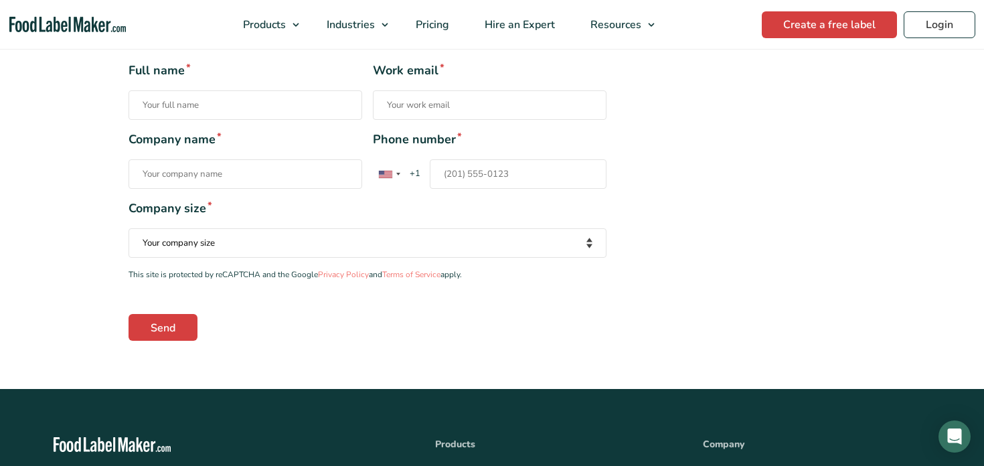
click at [350, 204] on span "Company size *" at bounding box center [368, 209] width 478 height 18
click at [295, 105] on input "Full name *" at bounding box center [246, 104] width 234 height 29
type input "test"
click at [451, 116] on input "Work email *" at bounding box center [490, 104] width 234 height 29
type input "[EMAIL_ADDRESS][DOMAIN_NAME]"
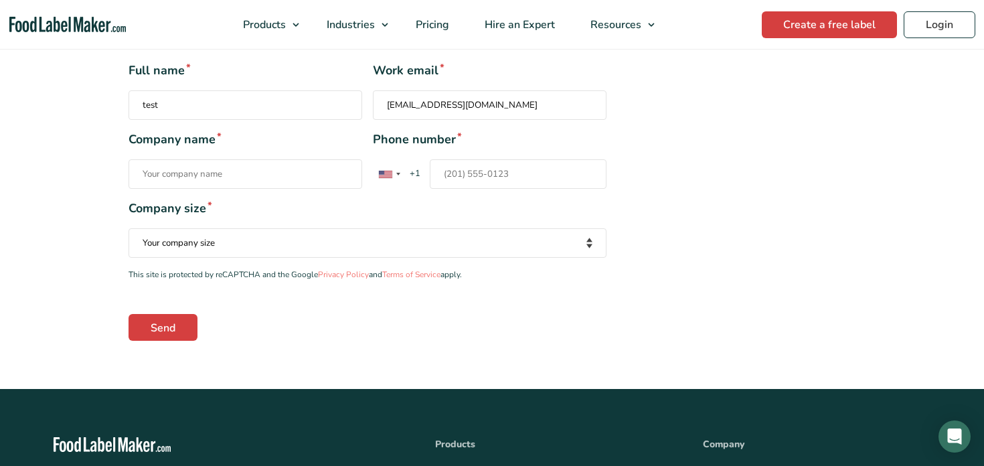
click at [315, 177] on input "Company name *" at bounding box center [246, 173] width 234 height 29
type input "test"
click at [455, 226] on div "Company size * Your company size Fewer than 10 Employees 10 to 50 Employees 51 …" at bounding box center [368, 229] width 478 height 58
click at [293, 251] on select "Your company size Fewer than 10 Employees 10 to 50 Employees 51 to 500 Employee…" at bounding box center [368, 242] width 478 height 29
click at [337, 238] on select "Your company size Fewer than 10 Employees 10 to 50 Employees 51 to 500 Employee…" at bounding box center [368, 242] width 478 height 29
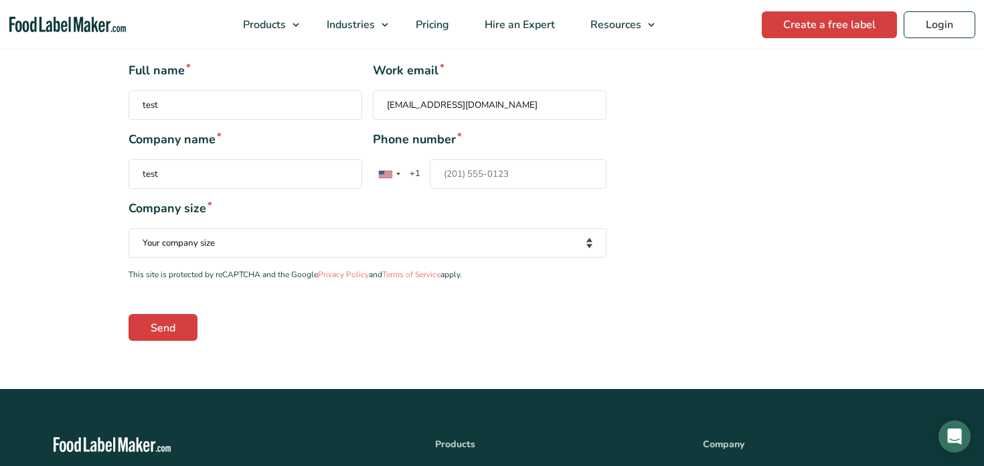
select select "Fewer than 10 Employees"
click at [129, 228] on select "Your company size Fewer than 10 Employees 10 to 50 Employees 51 to 500 Employee…" at bounding box center [368, 242] width 478 height 29
click at [440, 204] on span "Company size *" at bounding box center [368, 209] width 478 height 18
click at [506, 170] on input "Phone number * [GEOGRAPHIC_DATA] +1 [GEOGRAPHIC_DATA] +44 [GEOGRAPHIC_DATA] (‫[…" at bounding box center [518, 173] width 177 height 29
click at [648, 197] on div "Full name * test Work email * [EMAIL_ADDRESS][DOMAIN_NAME] Company name * test …" at bounding box center [492, 201] width 747 height 279
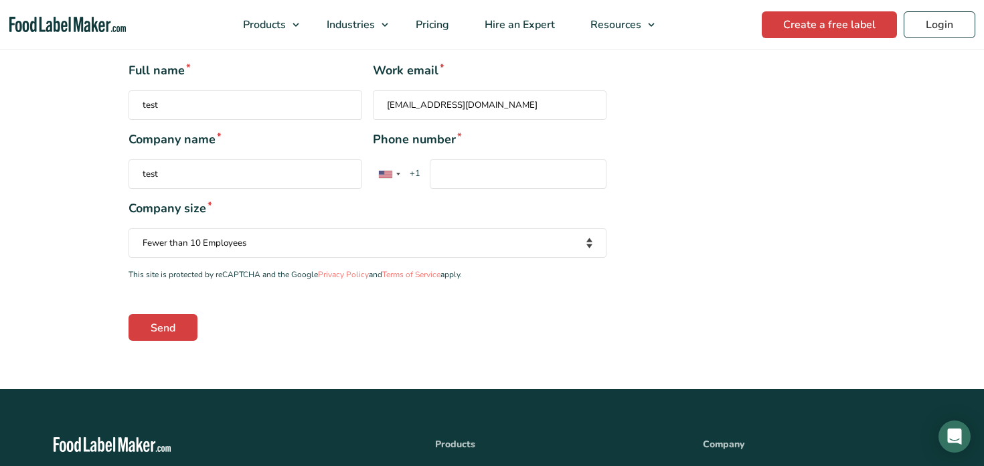
click at [520, 177] on input "Phone number * [GEOGRAPHIC_DATA] +1 [GEOGRAPHIC_DATA] +44 [GEOGRAPHIC_DATA] (‫[…" at bounding box center [518, 173] width 177 height 29
drag, startPoint x: 520, startPoint y: 177, endPoint x: 437, endPoint y: 167, distance: 83.6
click at [437, 167] on input "Phone number * [GEOGRAPHIC_DATA] +1 [GEOGRAPHIC_DATA] +44 [GEOGRAPHIC_DATA] (‫[…" at bounding box center [518, 173] width 177 height 29
type input "1"
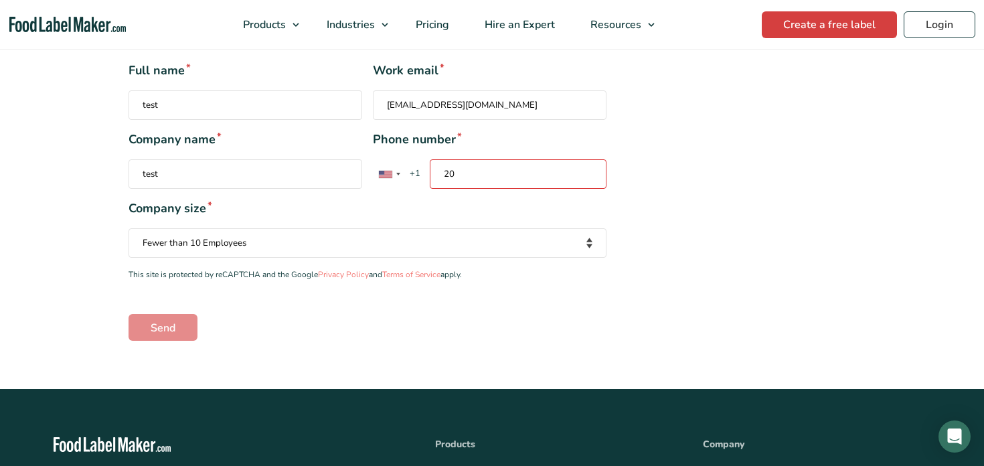
type input "2"
click at [546, 215] on span "Company size *" at bounding box center [368, 209] width 478 height 18
drag, startPoint x: 461, startPoint y: 174, endPoint x: 408, endPoint y: 177, distance: 53.6
click at [408, 177] on div "[GEOGRAPHIC_DATA] +1 [GEOGRAPHIC_DATA] +44 [GEOGRAPHIC_DATA] ([GEOGRAPHIC_DATA]…" at bounding box center [461, 173] width 177 height 29
type input "1"
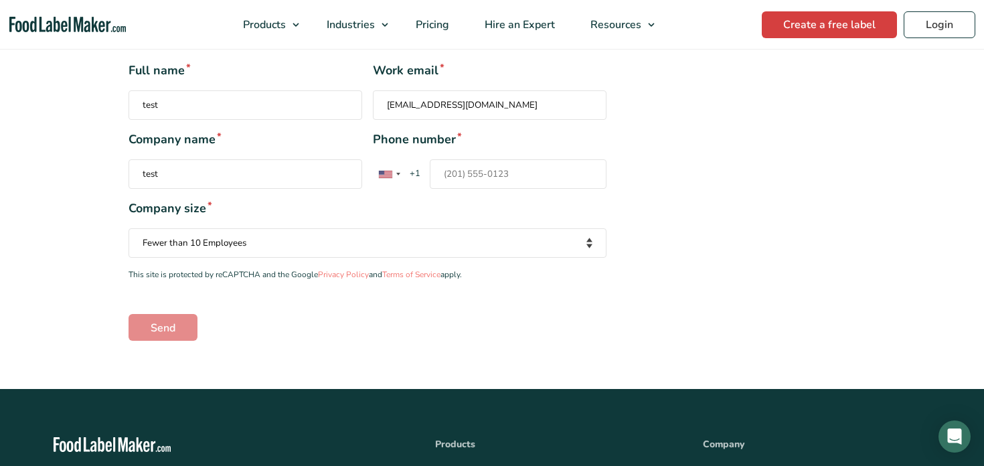
type input "2"
click at [383, 177] on div "Contact form" at bounding box center [385, 174] width 13 height 7
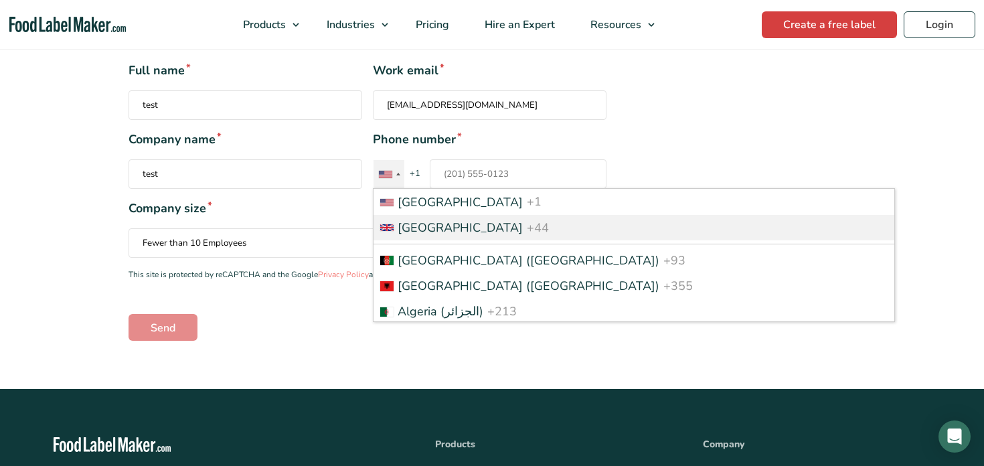
scroll to position [1610, 0]
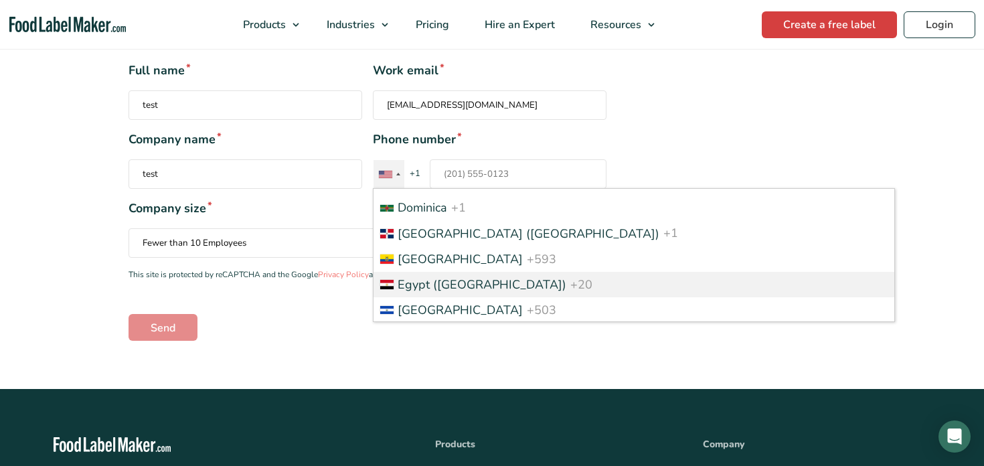
click at [452, 279] on span "Egypt (‫[GEOGRAPHIC_DATA]‬‎)" at bounding box center [482, 285] width 169 height 16
click at [452, 189] on input "Phone number * [GEOGRAPHIC_DATA] +1 [GEOGRAPHIC_DATA] +44 [GEOGRAPHIC_DATA] (‫[…" at bounding box center [518, 173] width 177 height 29
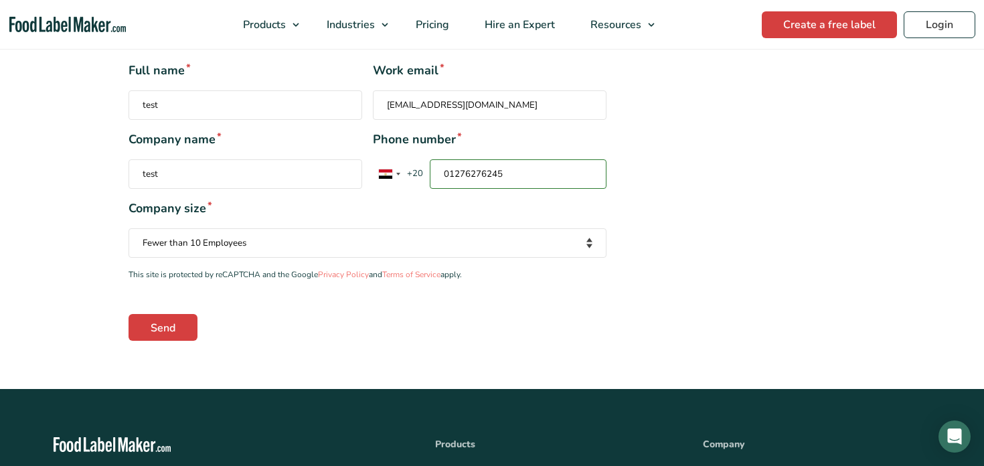
type input "01276276245"
click at [572, 211] on span "Company size *" at bounding box center [368, 209] width 478 height 18
